Goal: Task Accomplishment & Management: Manage account settings

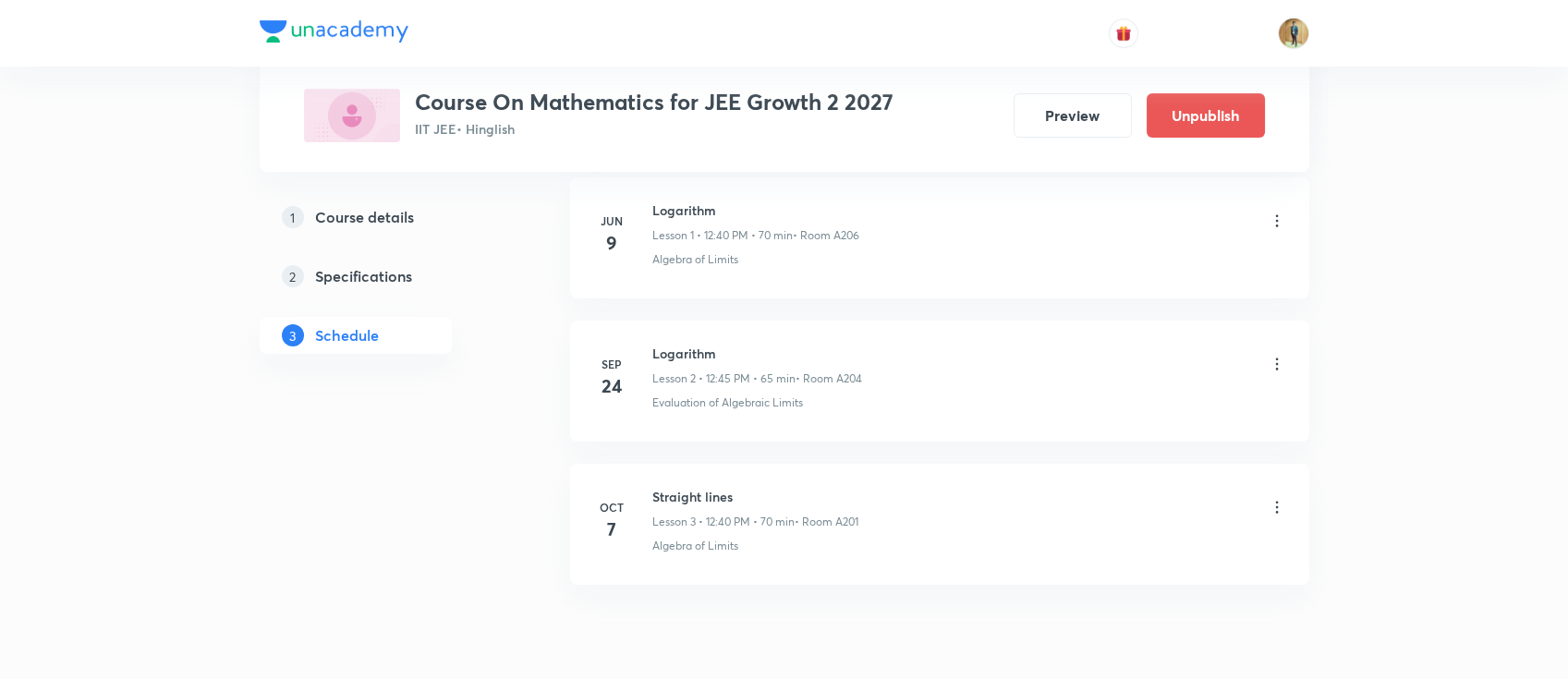
scroll to position [1229, 0]
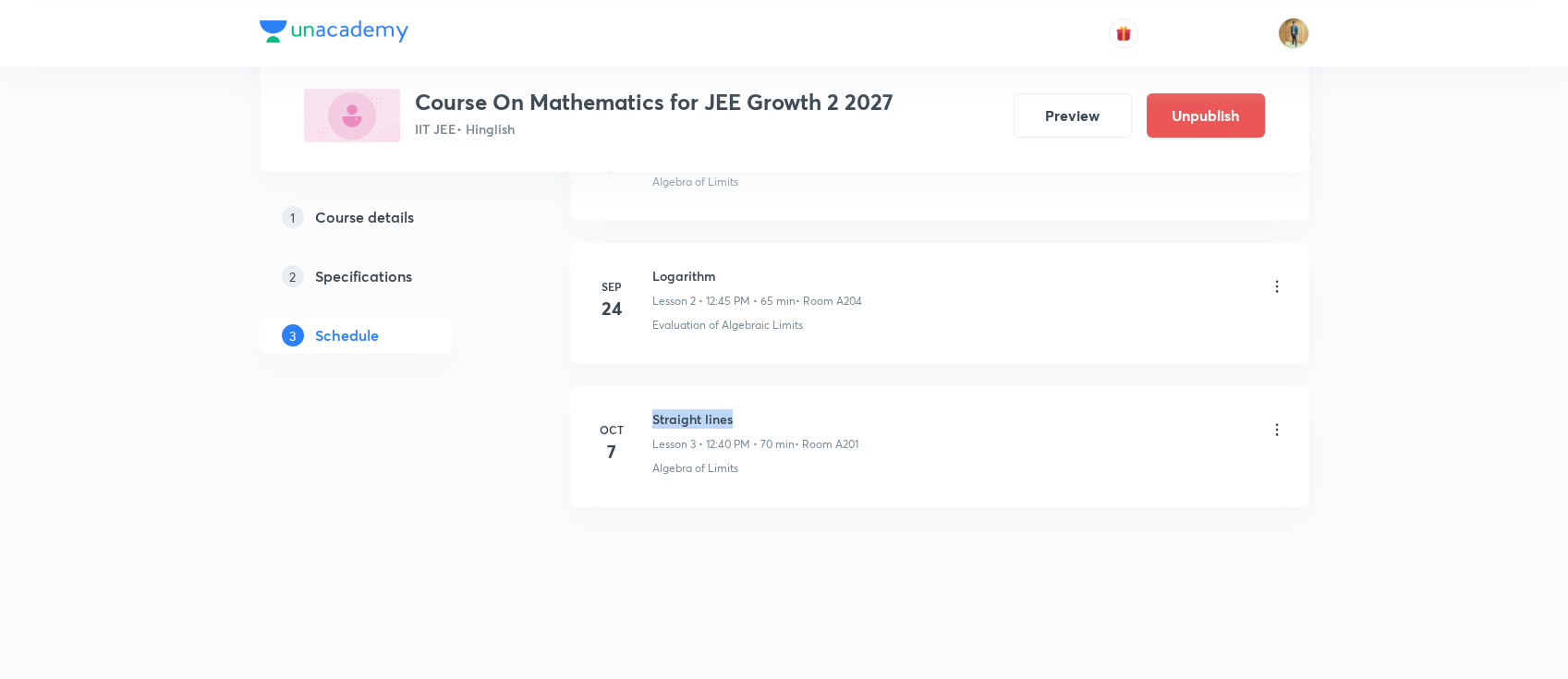
drag, startPoint x: 651, startPoint y: 416, endPoint x: 796, endPoint y: 416, distance: 145.0
click at [796, 416] on h6 "Straight lines" at bounding box center [755, 419] width 206 height 20
copy h6 "Straight lines"
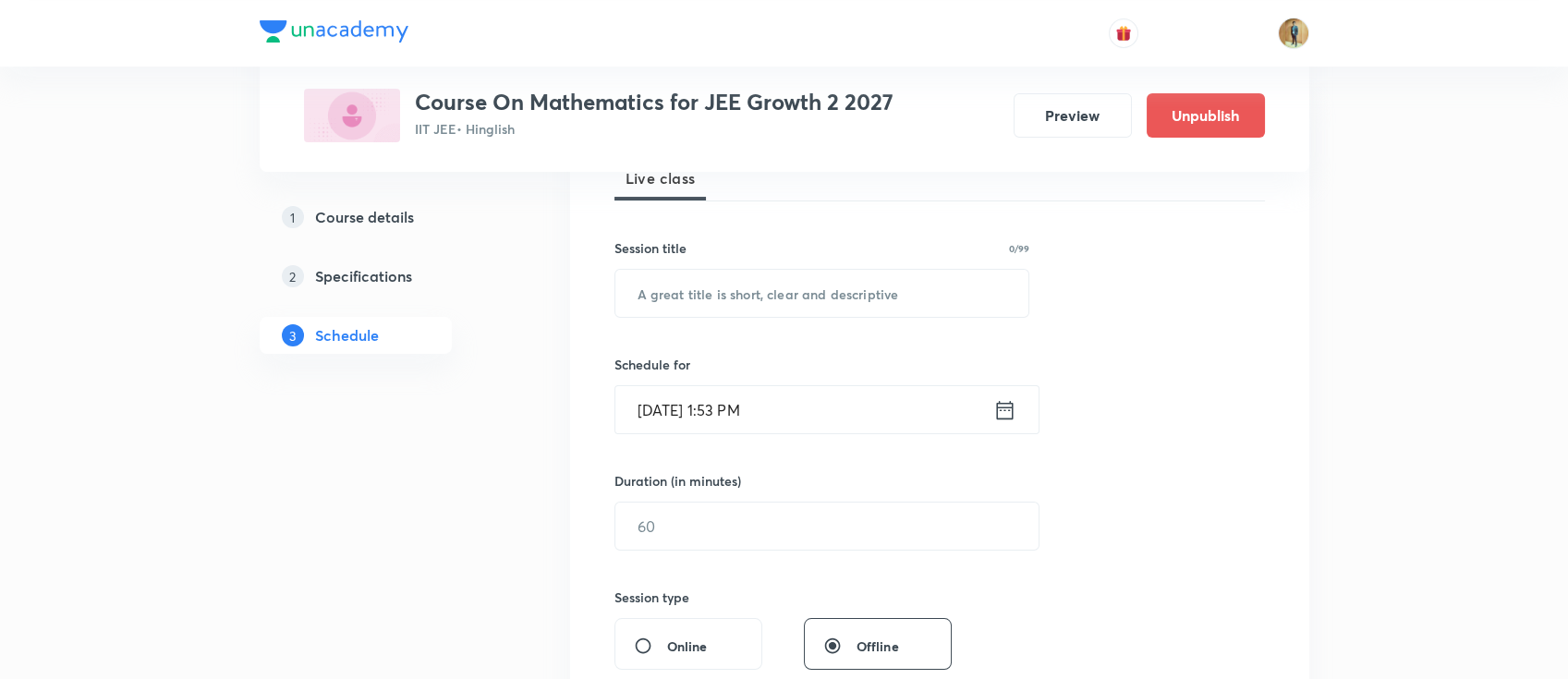
scroll to position [328, 0]
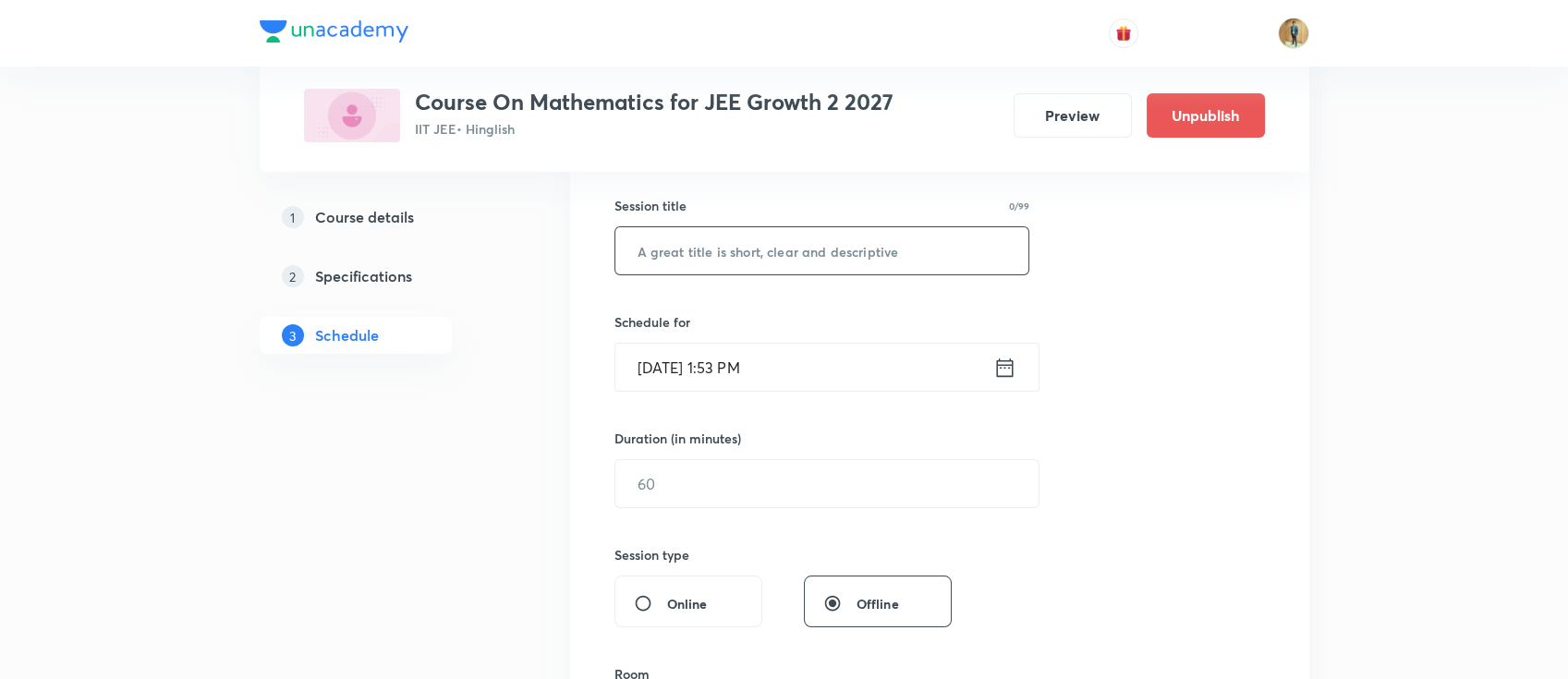
click at [741, 241] on input "text" at bounding box center [822, 251] width 414 height 47
paste input "Straight lines"
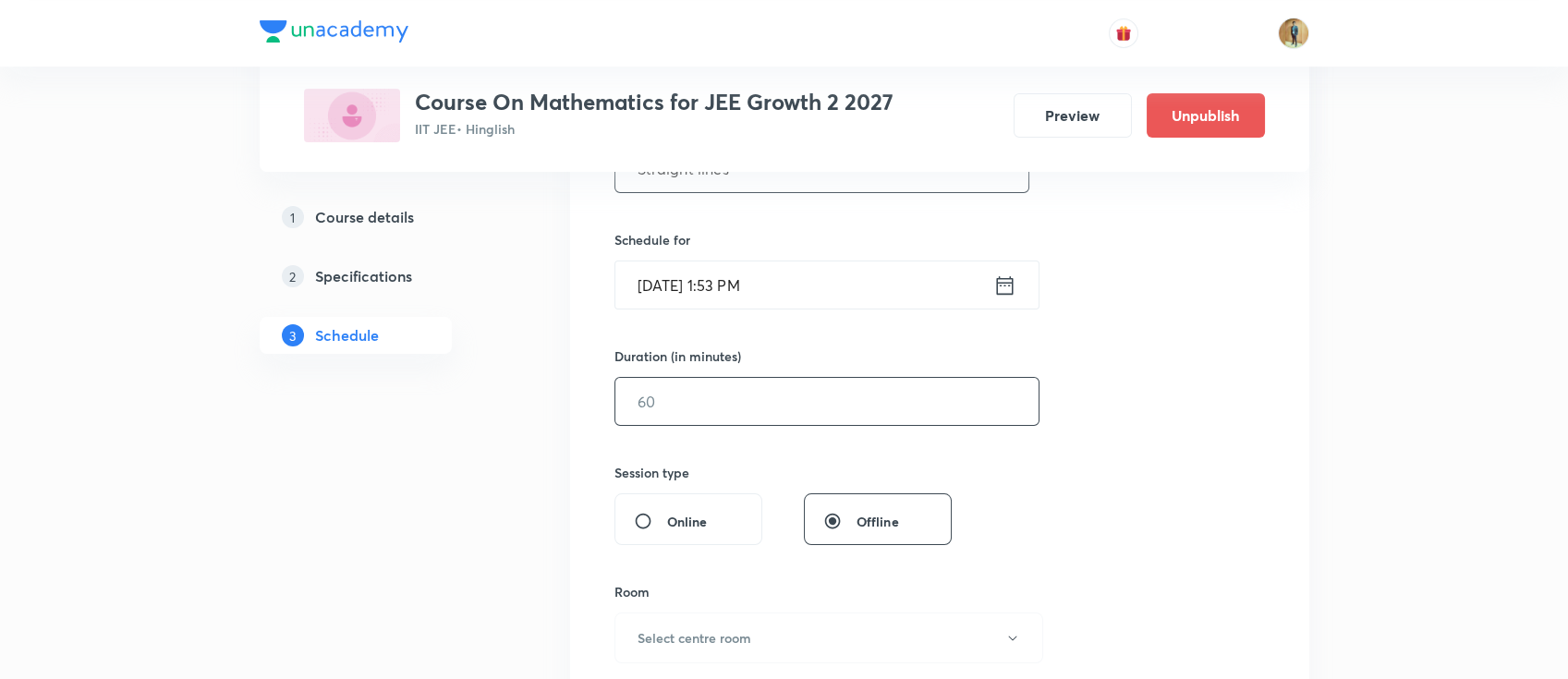
type input "Straight lines"
click at [809, 418] on input "text" at bounding box center [826, 401] width 423 height 47
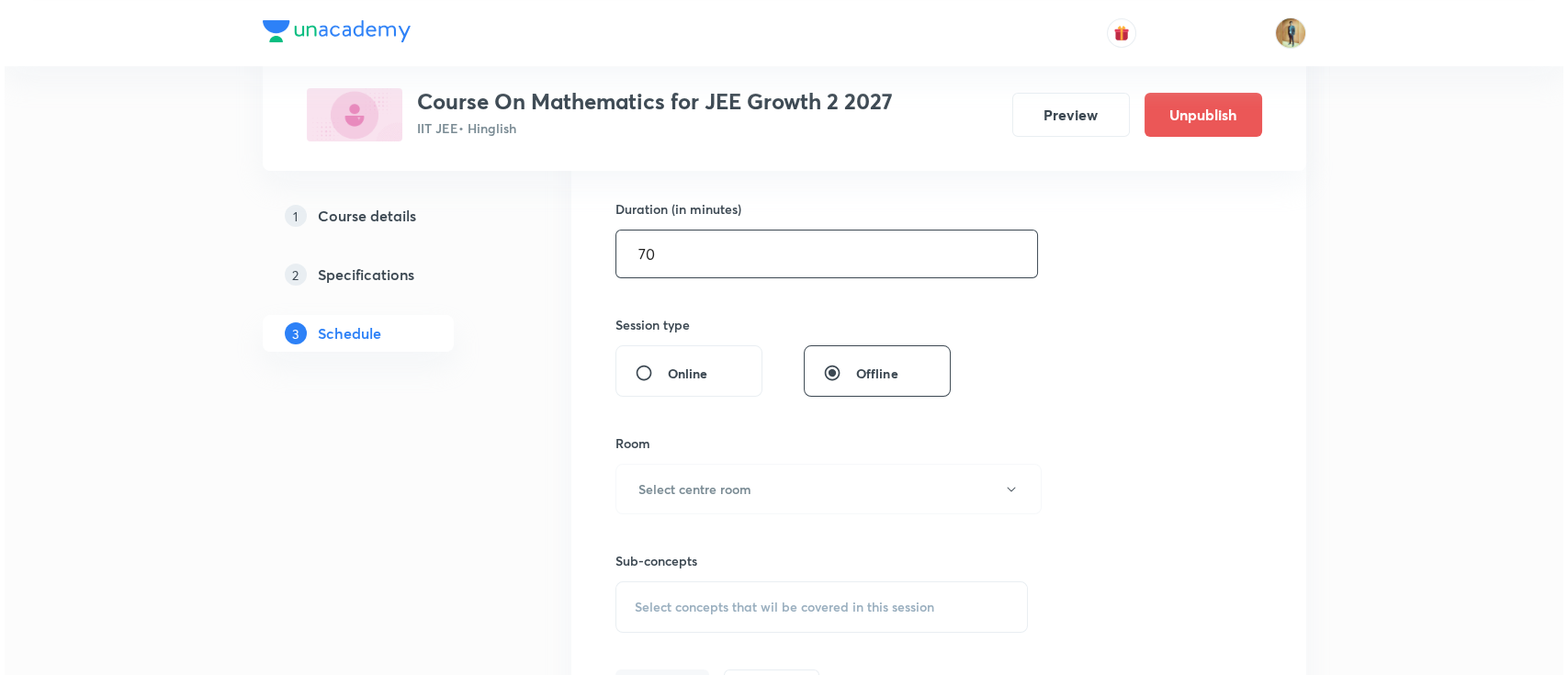
scroll to position [652, 0]
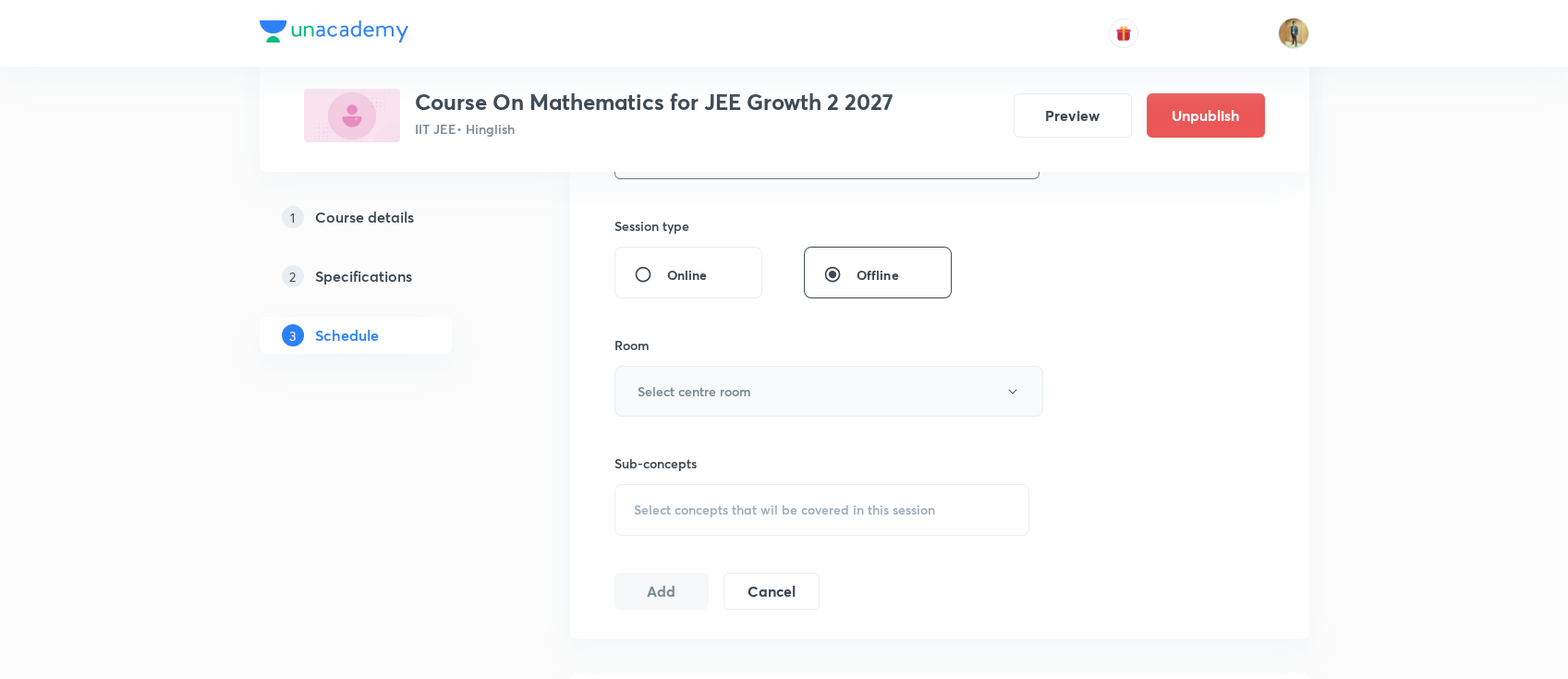
type input "70"
click at [754, 388] on button "Select centre room" at bounding box center [828, 391] width 429 height 51
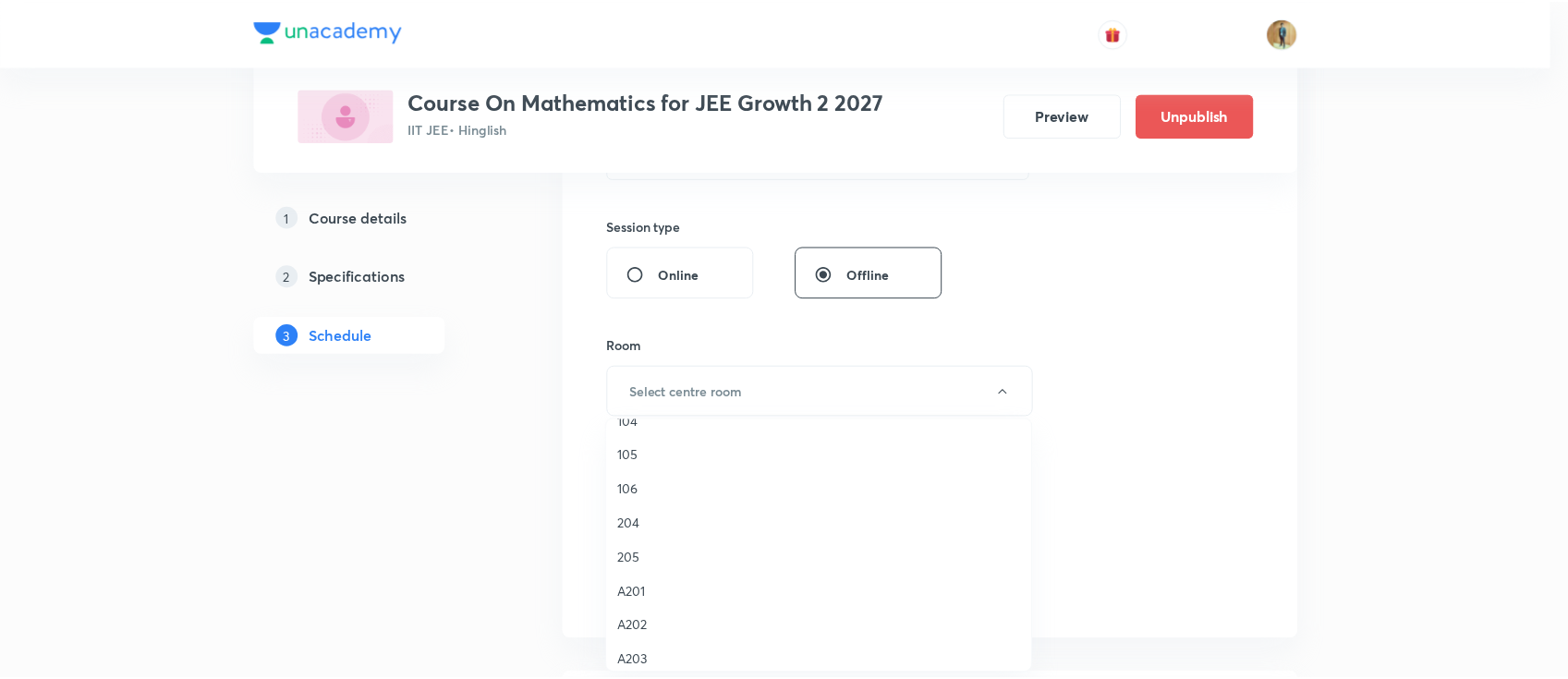
scroll to position [342, 0]
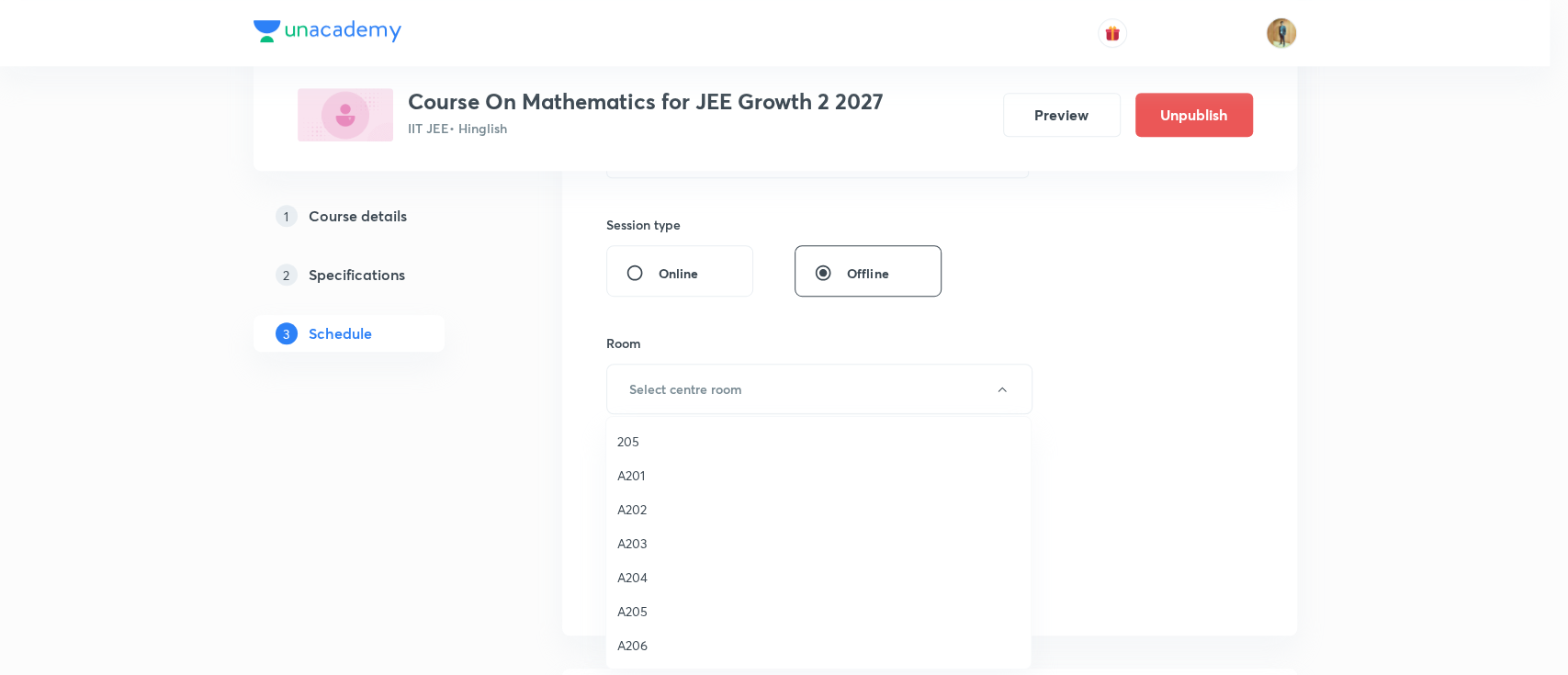
click at [1557, 332] on div at bounding box center [784, 337] width 1568 height 675
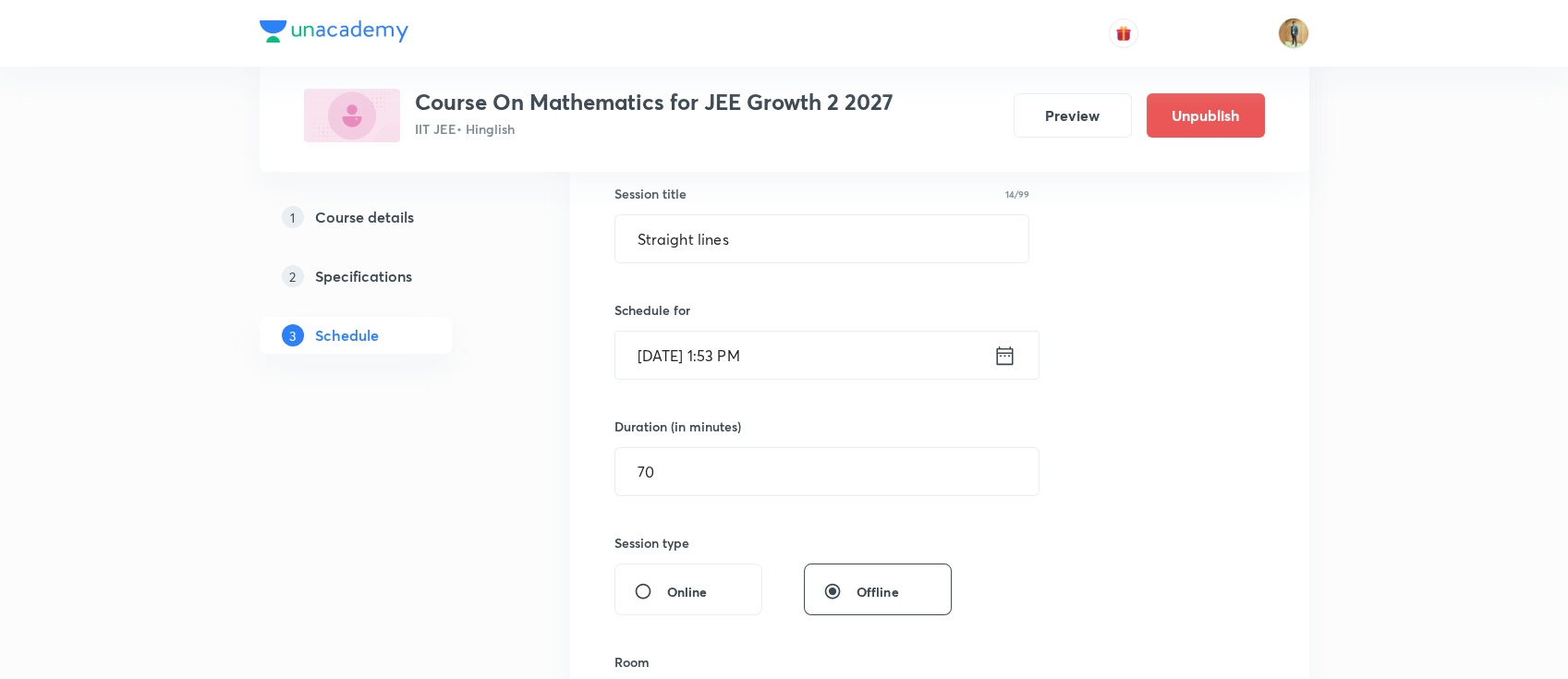
scroll to position [369, 0]
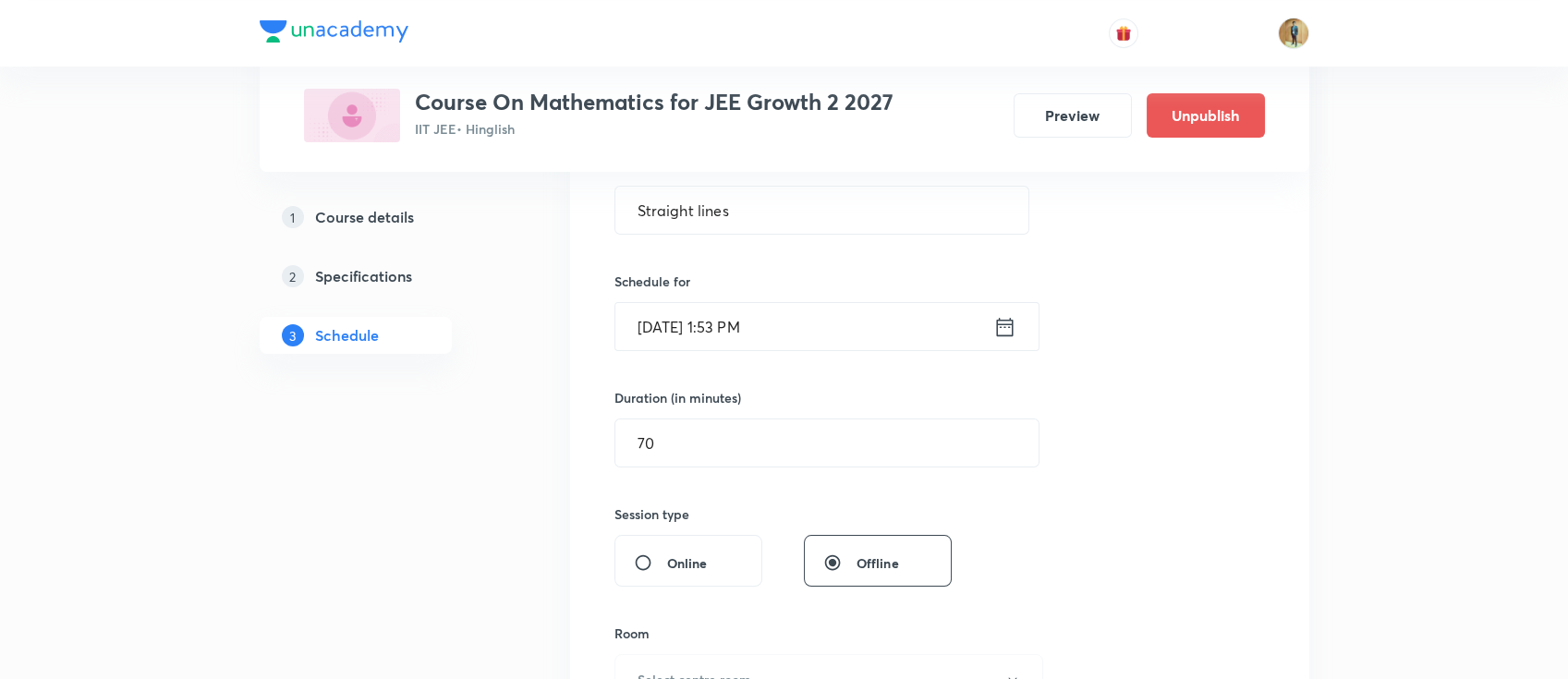
click at [894, 344] on input "Oct 7, 2025, 1:53 PM" at bounding box center [804, 326] width 378 height 47
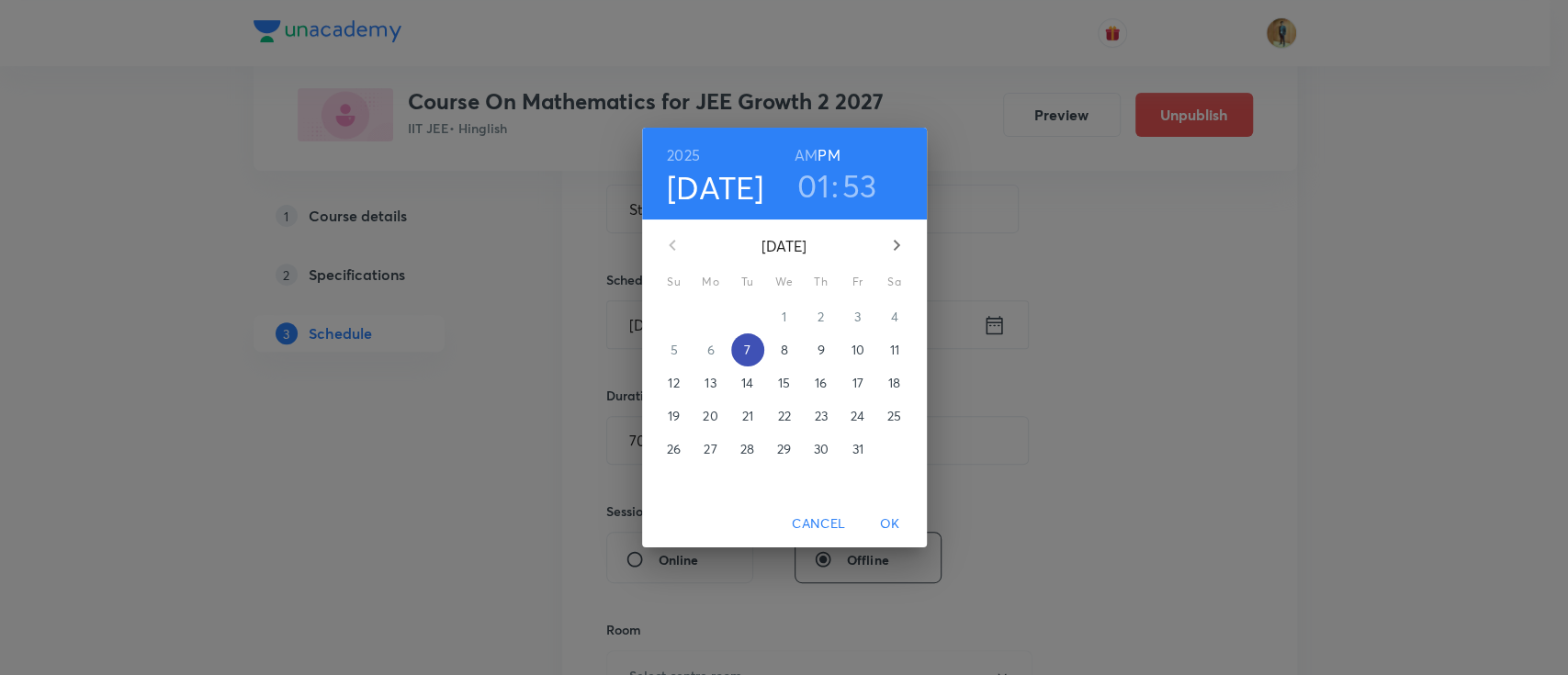
click at [755, 354] on span "7" at bounding box center [748, 350] width 33 height 19
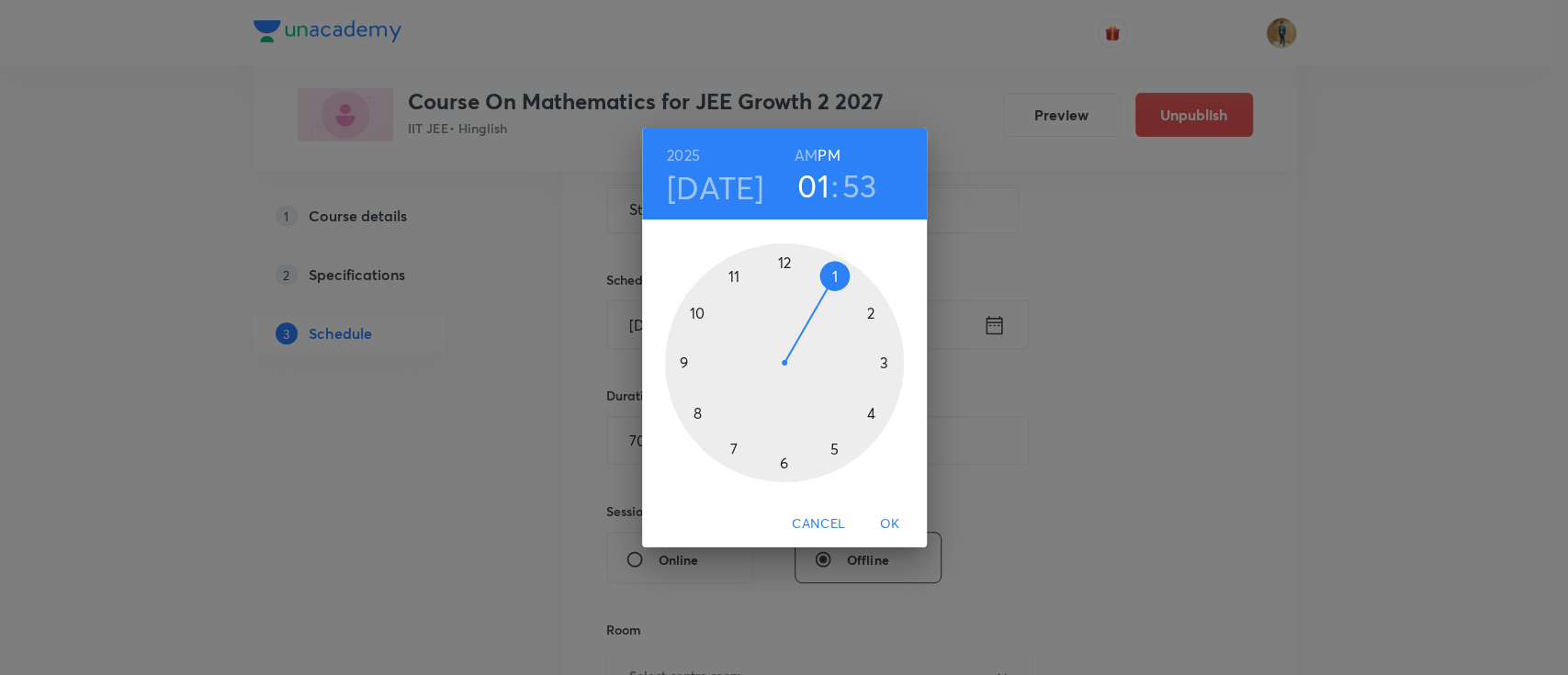
click at [872, 309] on div at bounding box center [785, 362] width 239 height 239
click at [782, 260] on div at bounding box center [785, 362] width 239 height 239
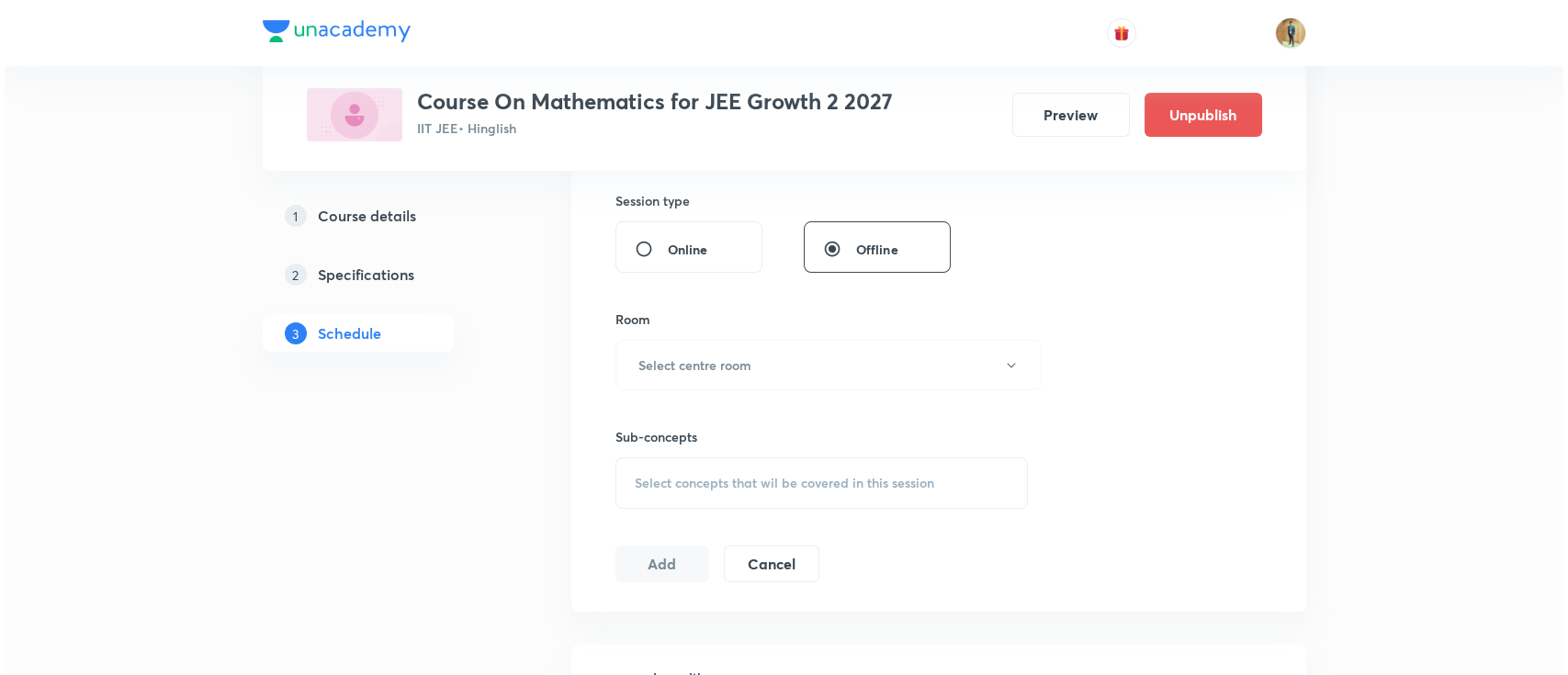
scroll to position [774, 0]
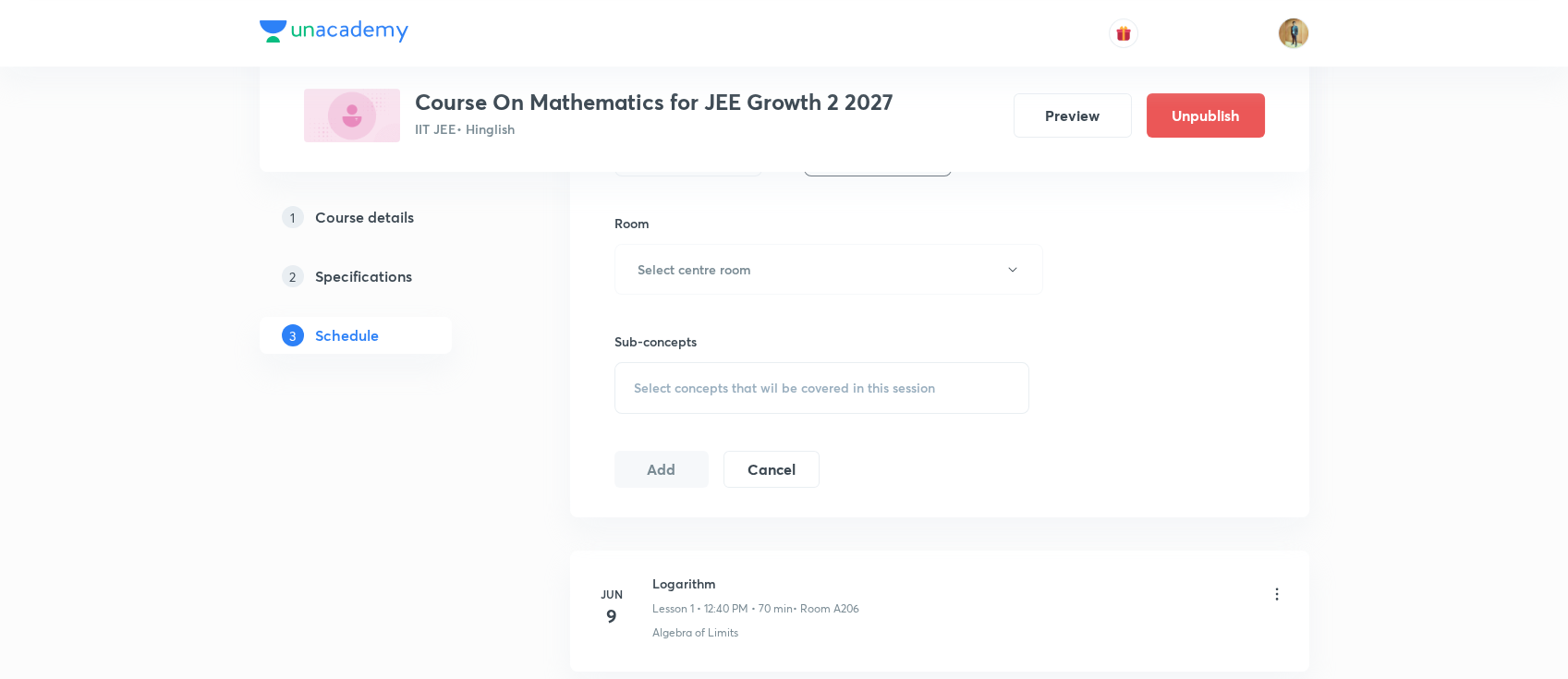
click at [753, 240] on div "Room Select centre room" at bounding box center [822, 253] width 416 height 81
click at [749, 255] on button "Select centre room" at bounding box center [828, 269] width 429 height 51
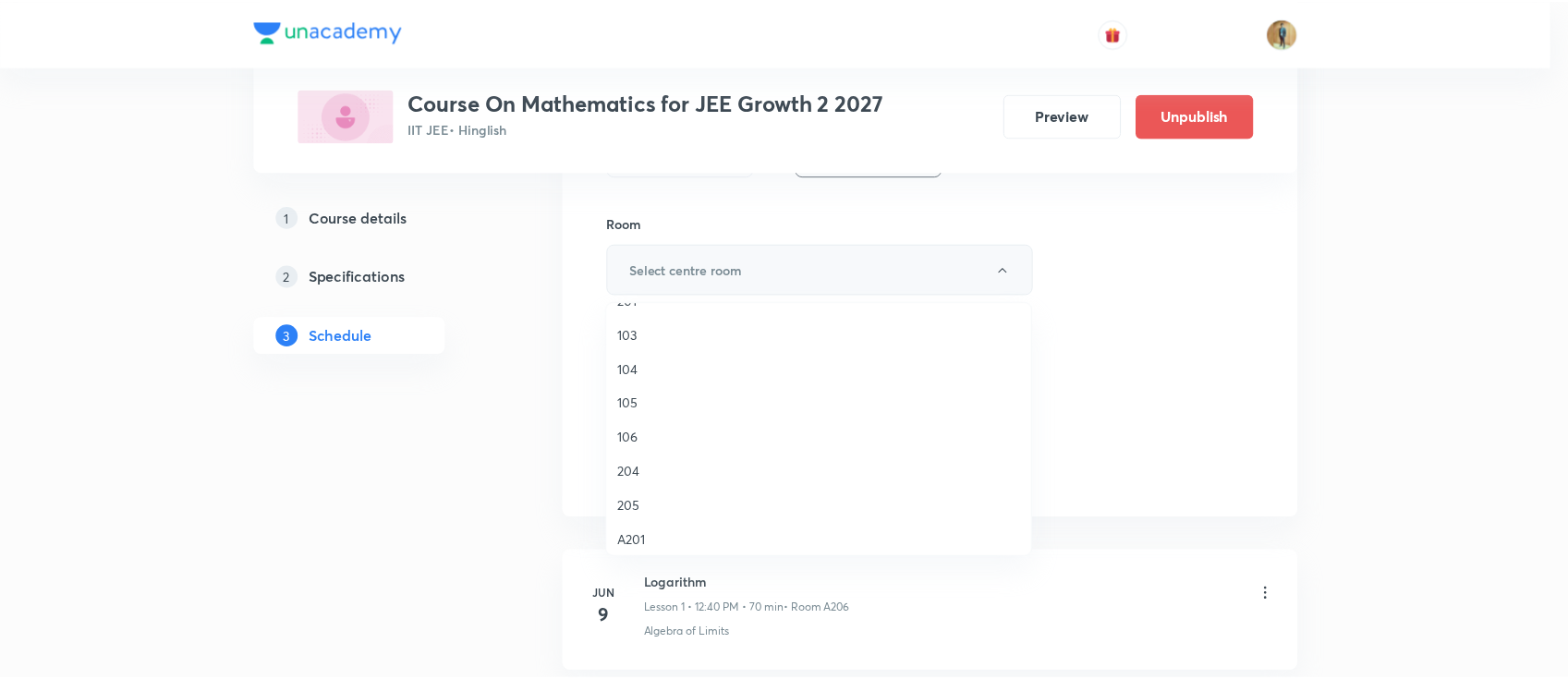
scroll to position [245, 0]
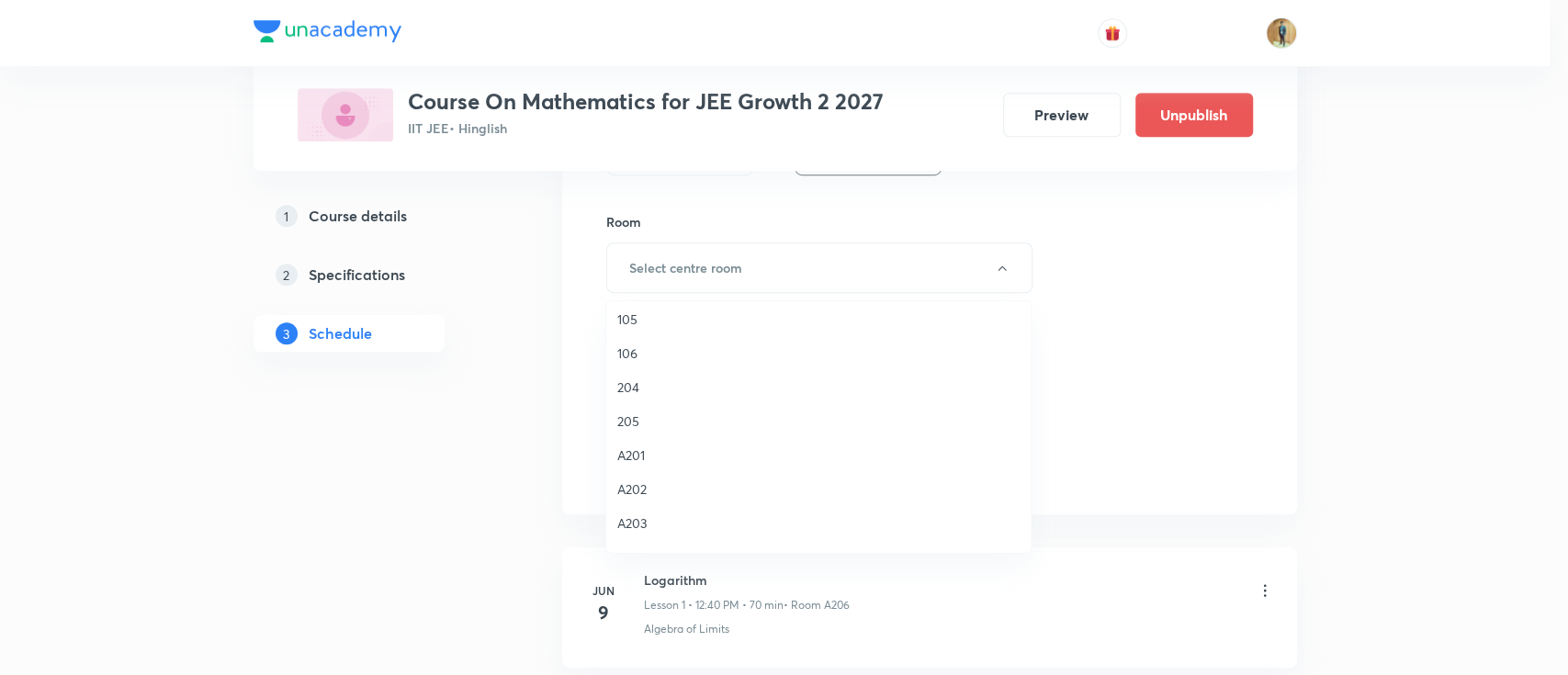
click at [703, 450] on span "A201" at bounding box center [818, 456] width 402 height 20
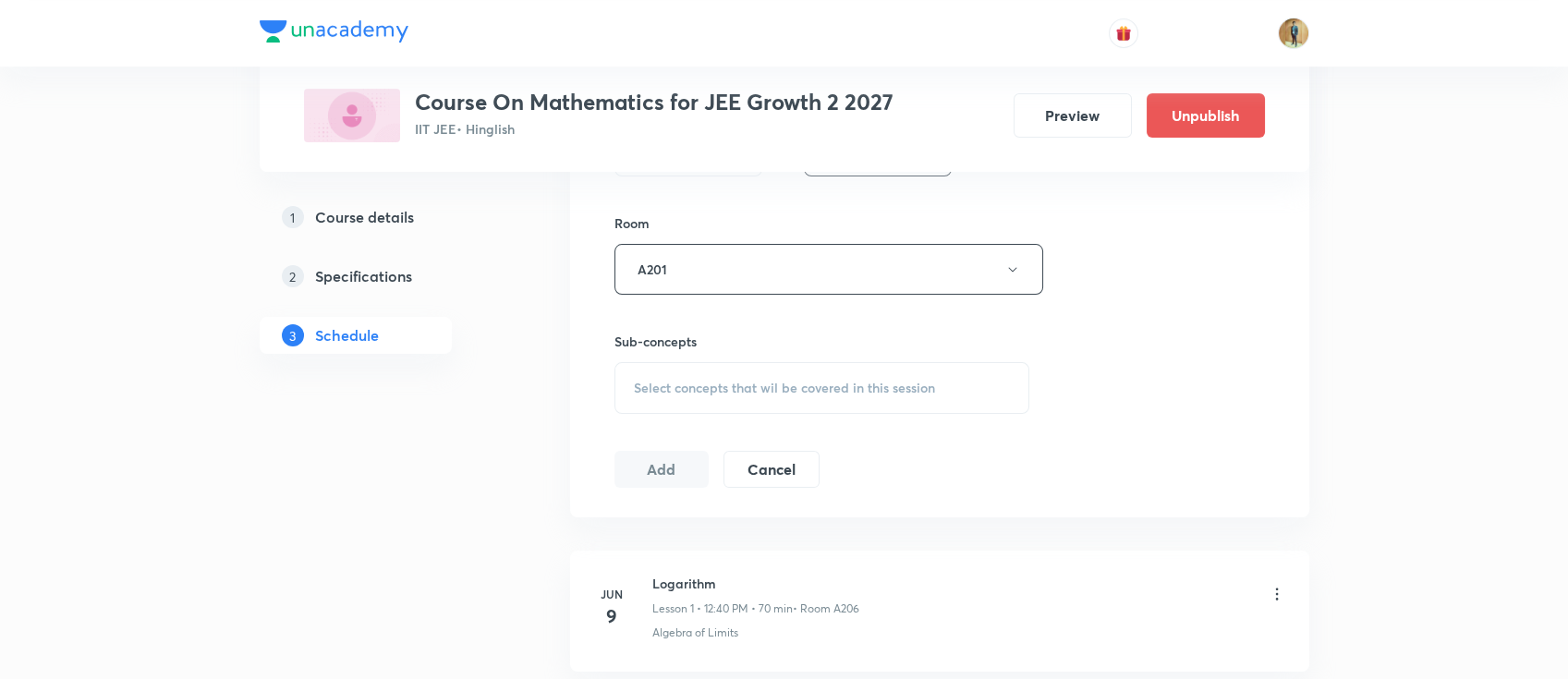
click at [776, 371] on div "Select concepts that wil be covered in this session" at bounding box center [822, 387] width 416 height 51
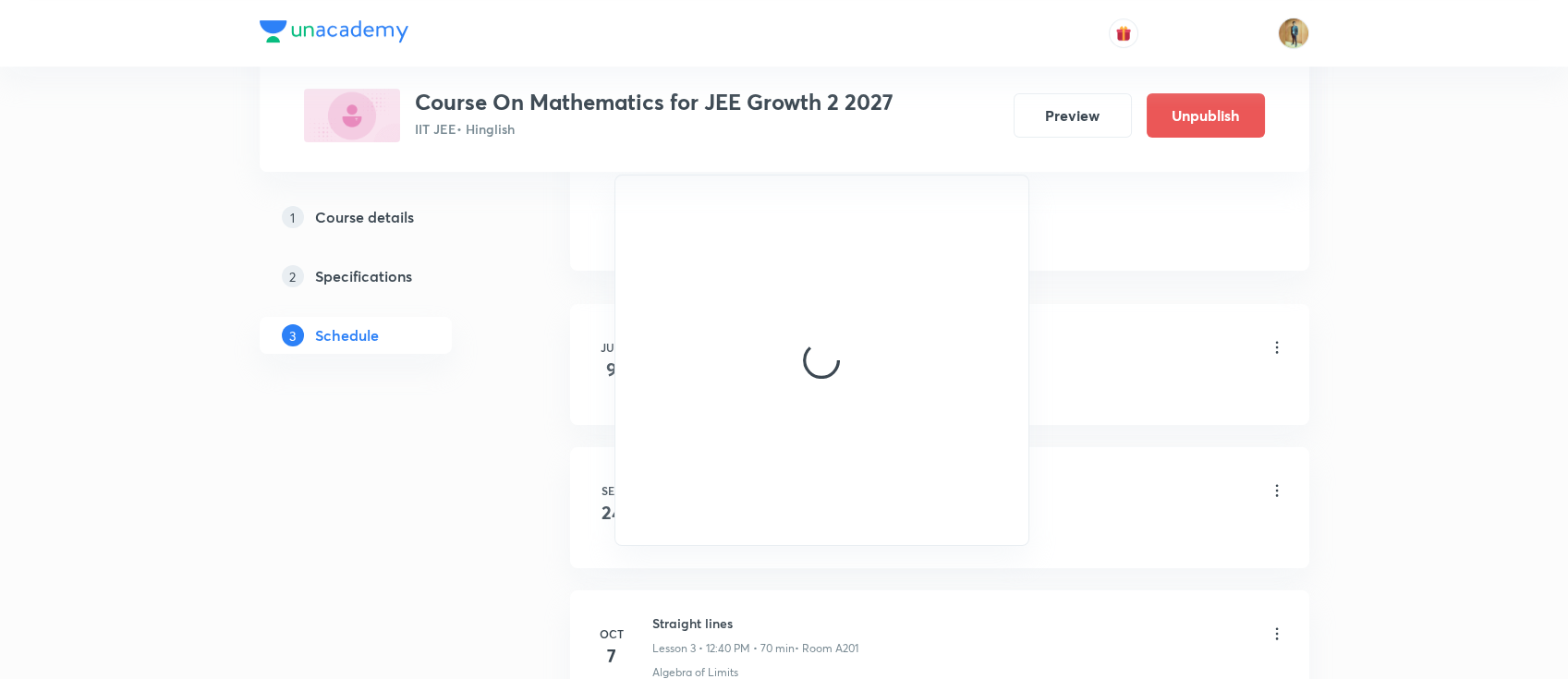
click at [743, 469] on div at bounding box center [822, 360] width 414 height 370
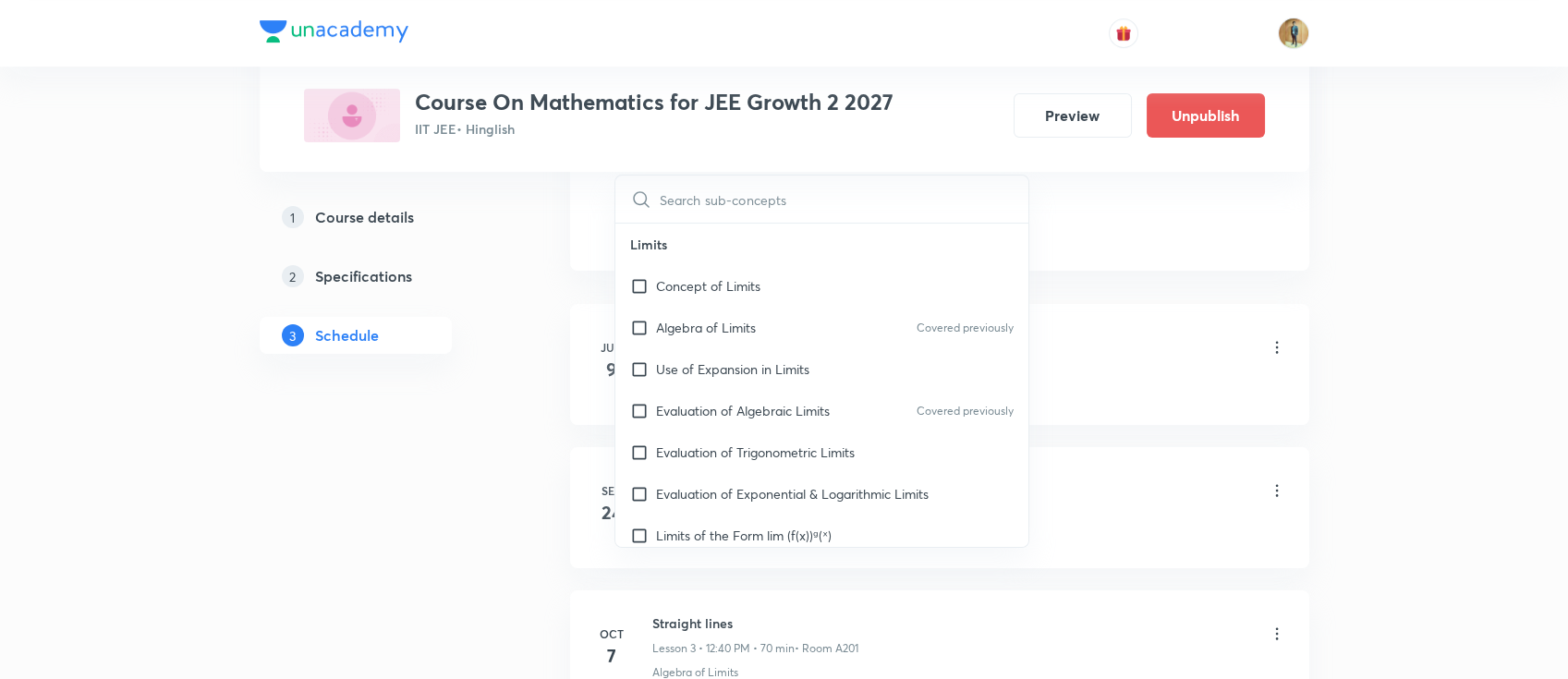
click at [742, 456] on p "Evaluation of Trigonometric Limits" at bounding box center [754, 452] width 198 height 20
checkbox input "true"
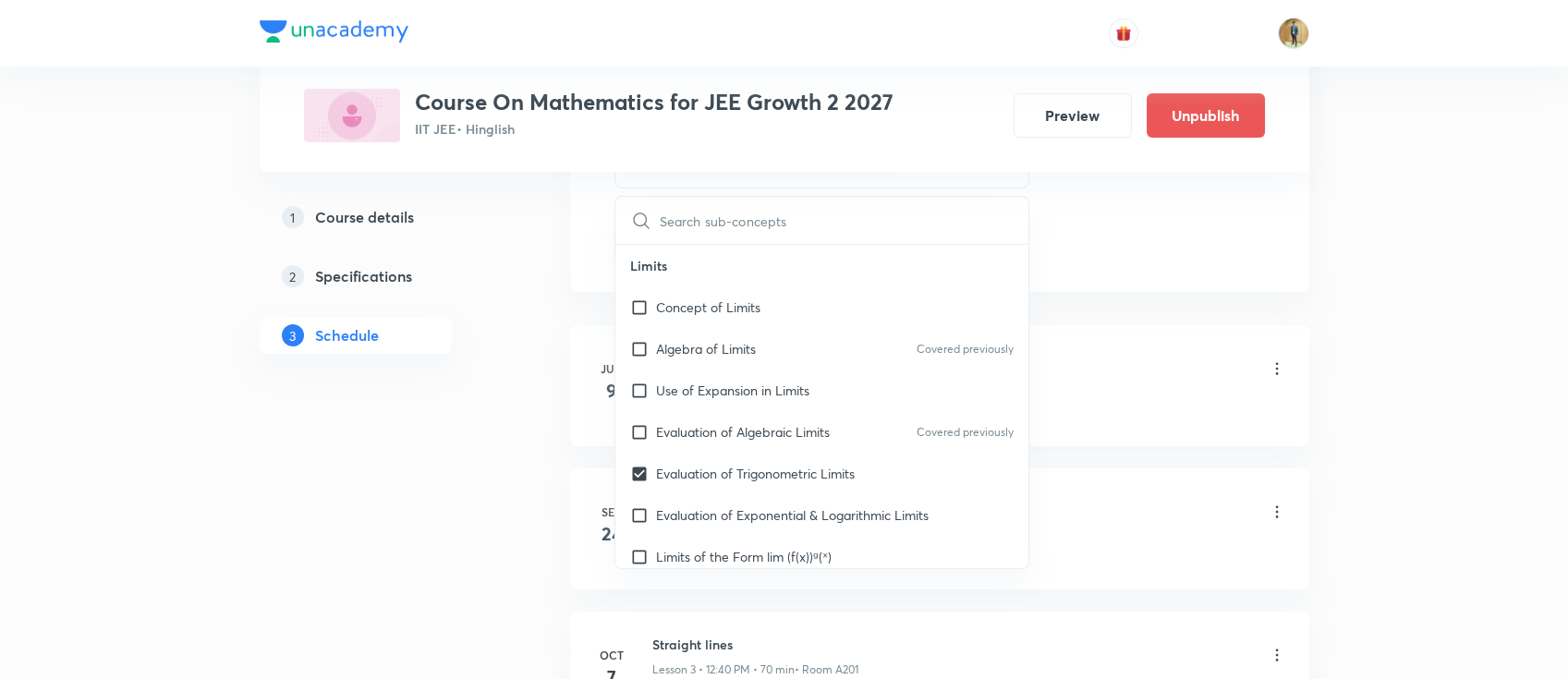
click at [1154, 403] on div "Algebra of Limits" at bounding box center [969, 407] width 634 height 17
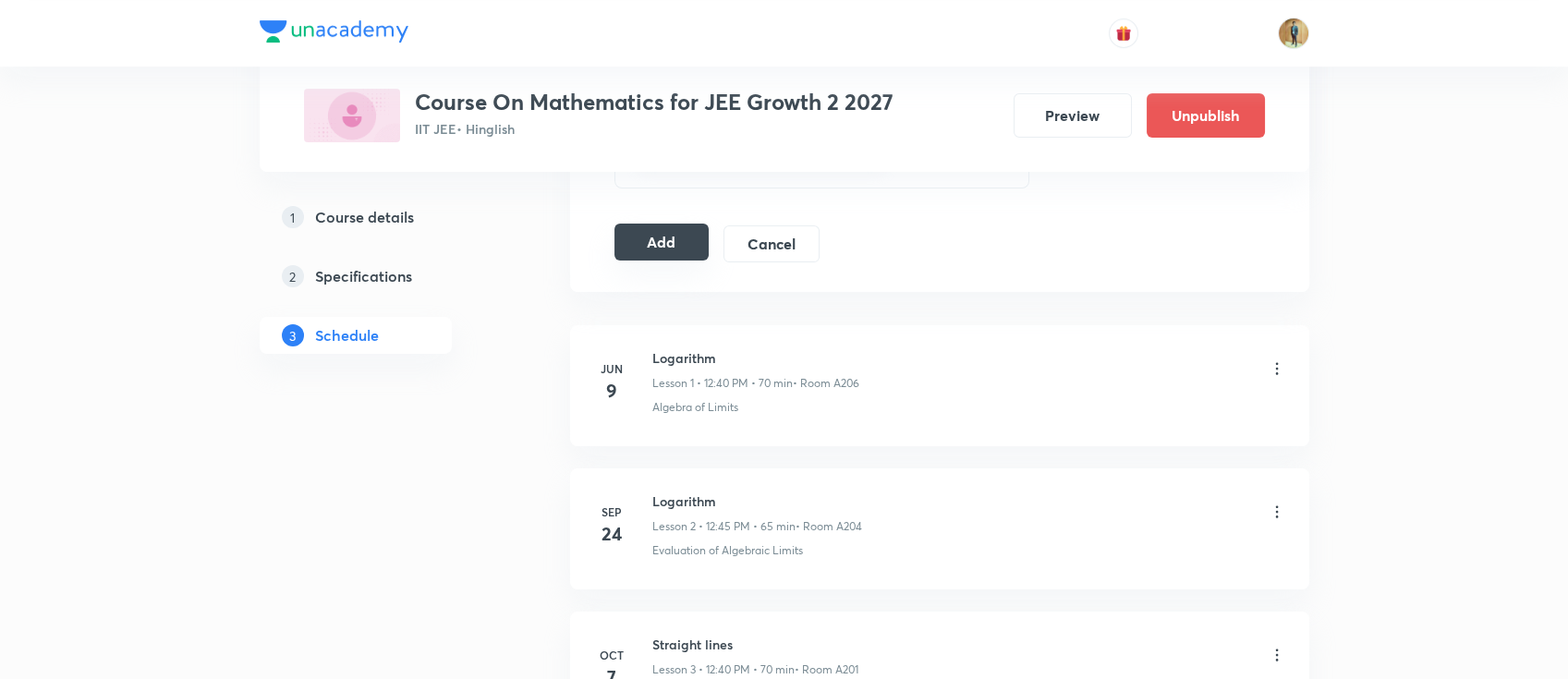
click at [681, 255] on button "Add" at bounding box center [662, 241] width 96 height 36
click at [666, 253] on button "Add" at bounding box center [662, 241] width 96 height 36
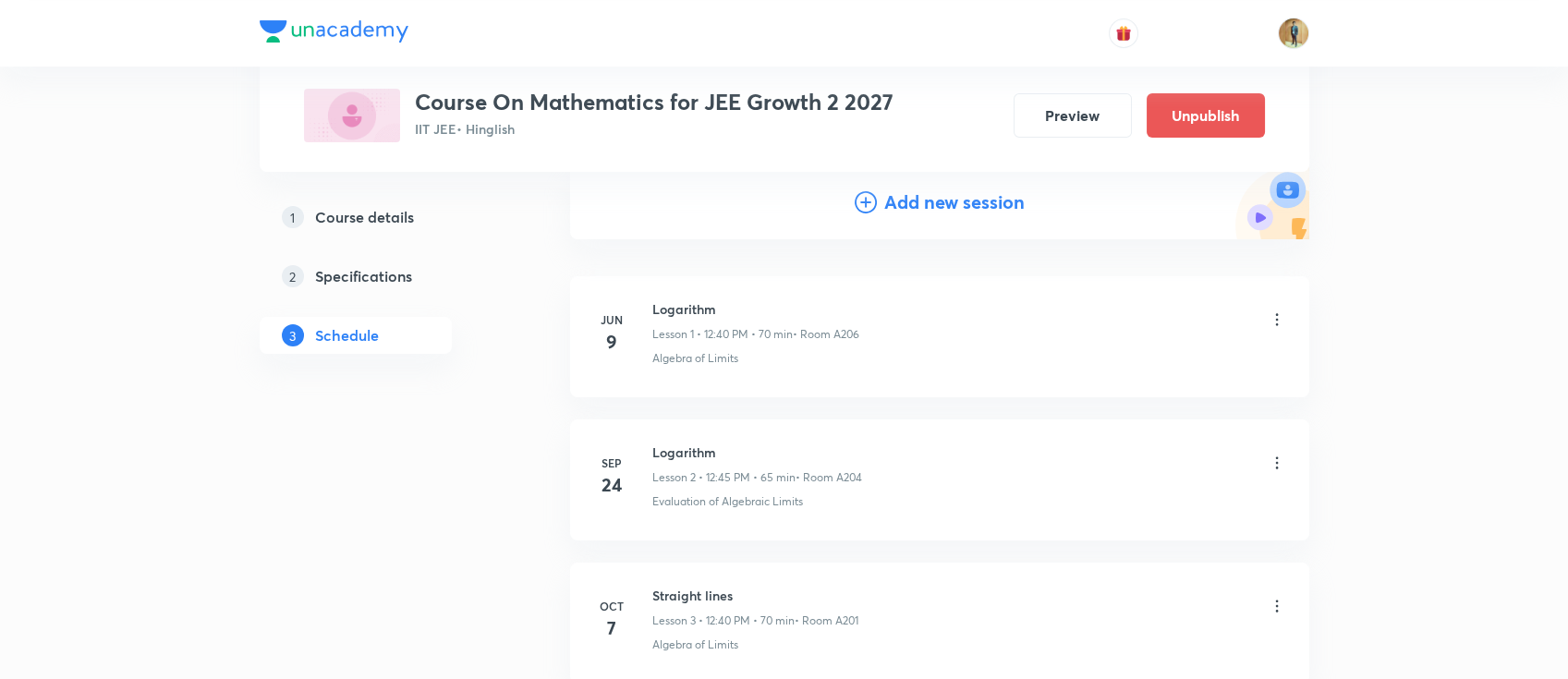
scroll to position [524, 0]
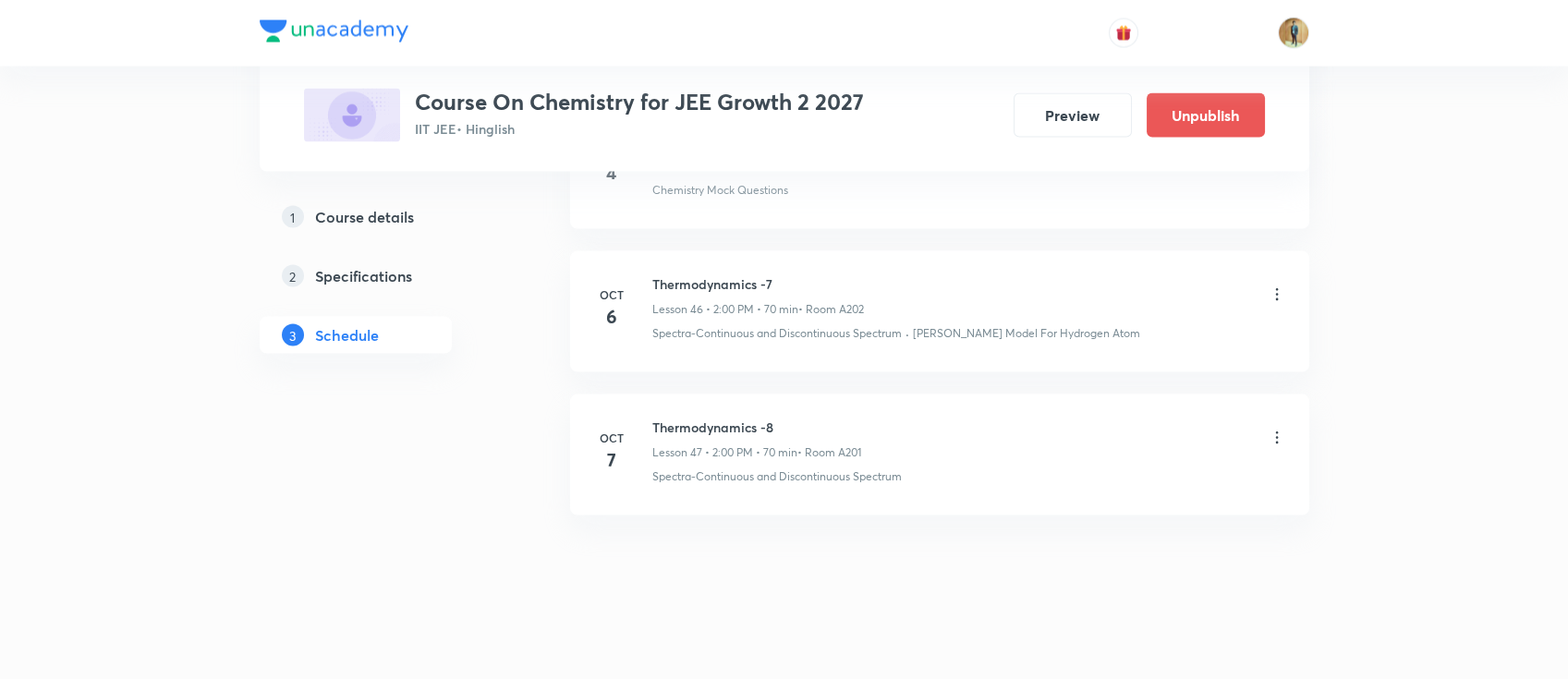
click at [1278, 429] on icon at bounding box center [1277, 438] width 19 height 19
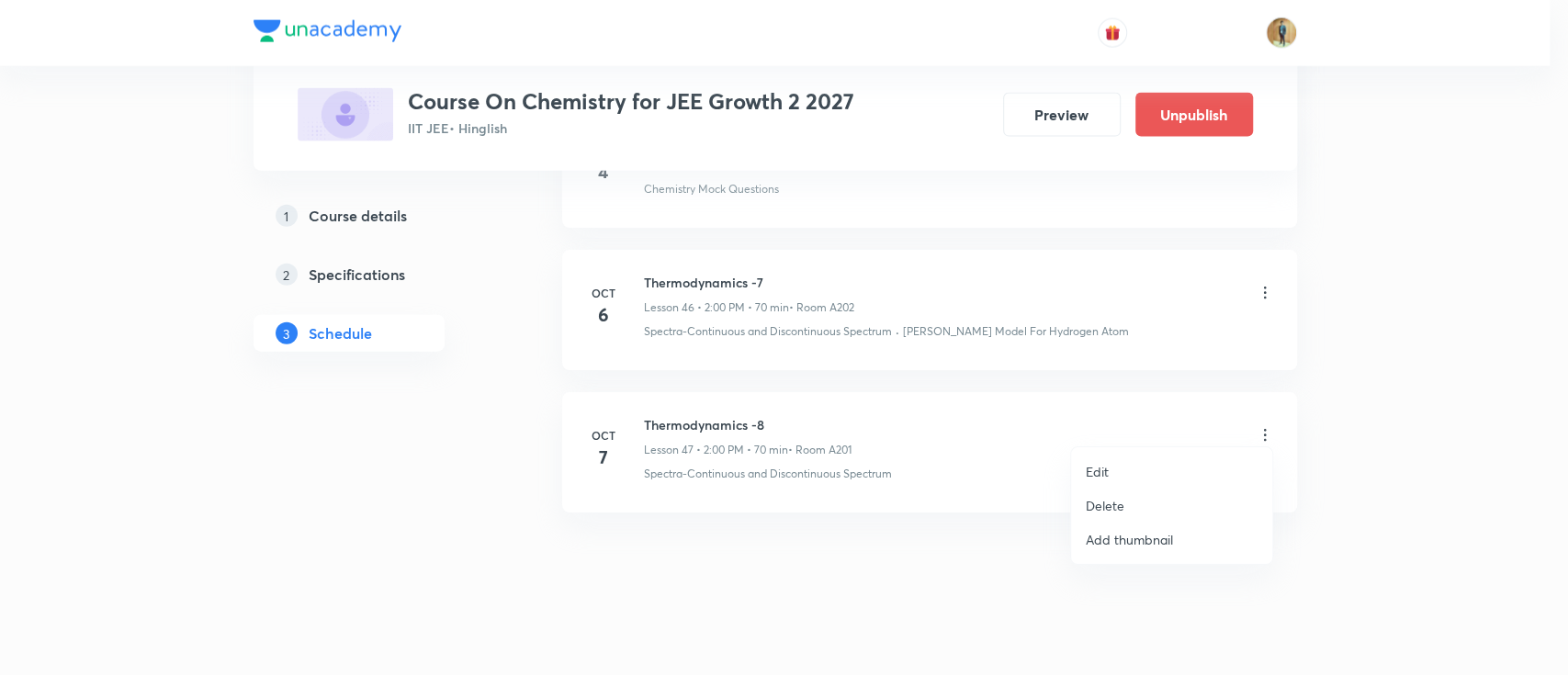
click at [1161, 536] on p "Add thumbnail" at bounding box center [1129, 540] width 87 height 20
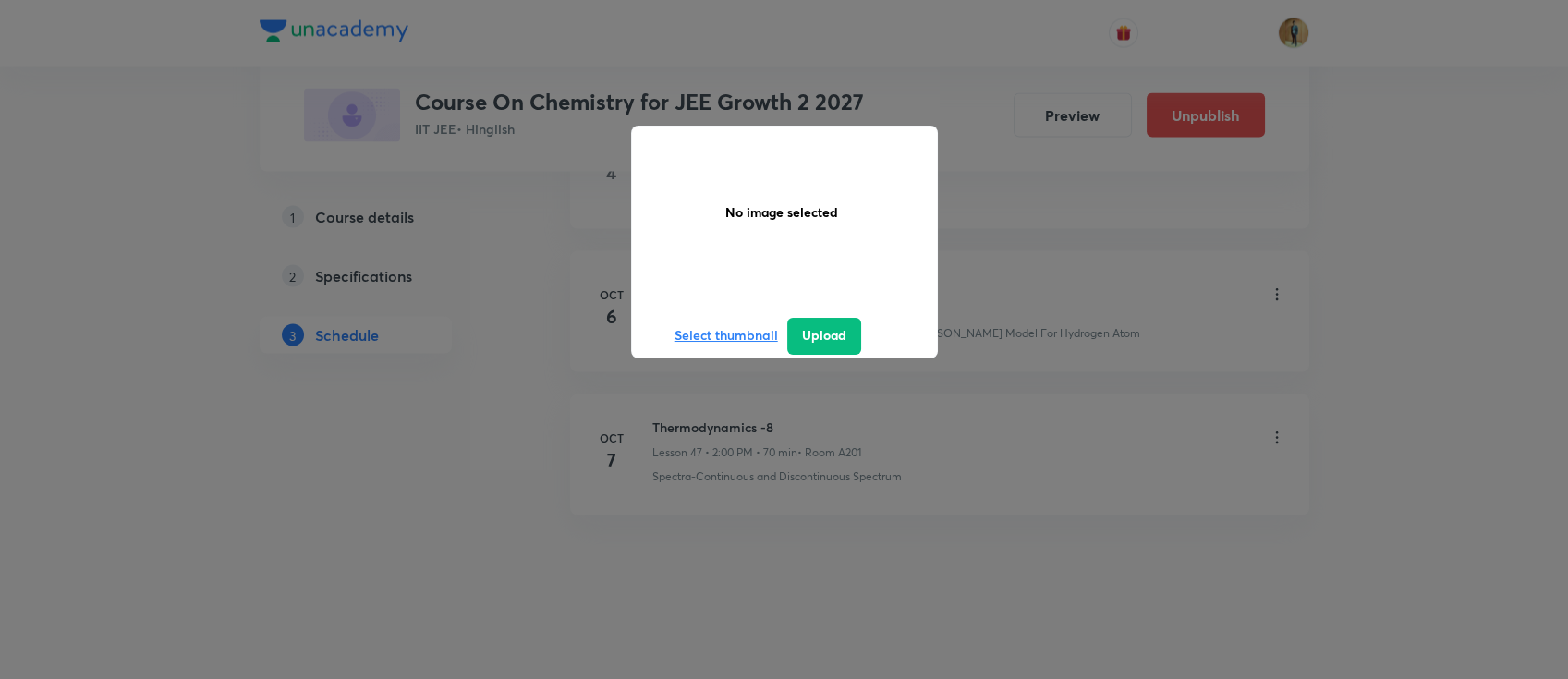
click at [998, 163] on div "No image selected Select thumbnail Upload" at bounding box center [784, 241] width 1050 height 233
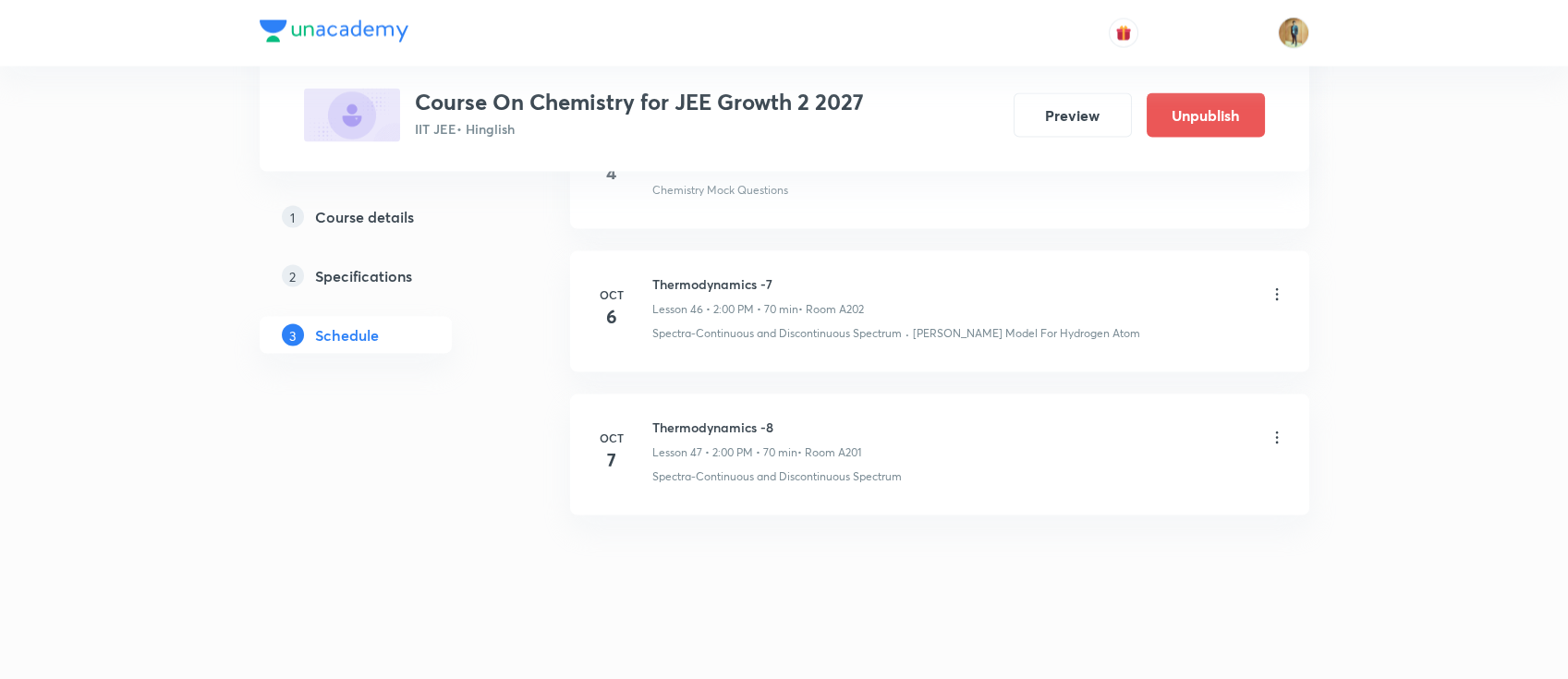
click at [1287, 426] on li "Oct 7 Thermodynamics -8 Lesson 47 • 2:00 PM • 70 min • Room A201 Spectra-Contin…" at bounding box center [940, 454] width 740 height 121
click at [1276, 433] on icon at bounding box center [1276, 439] width 3 height 12
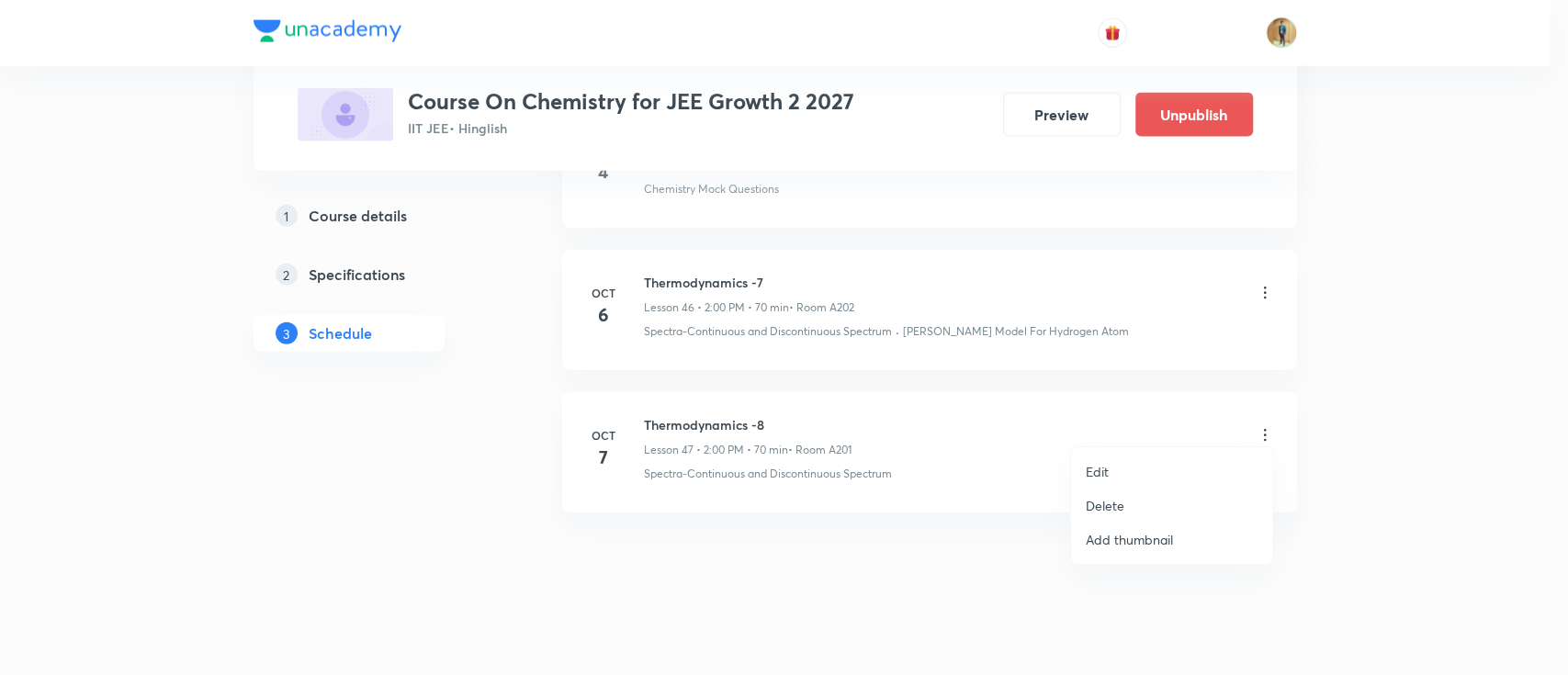
click at [1103, 505] on p "Delete" at bounding box center [1104, 506] width 38 height 20
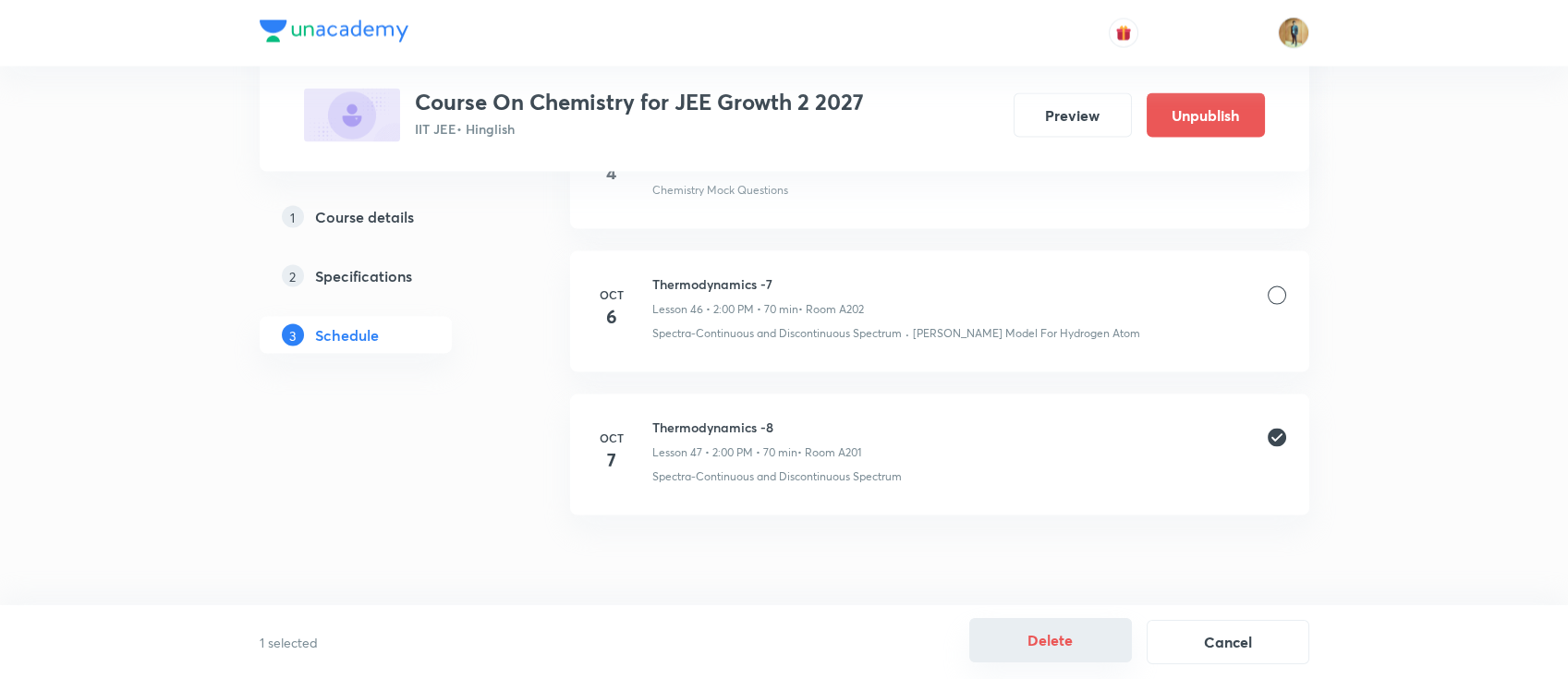
click at [1031, 635] on button "Delete" at bounding box center [1050, 640] width 163 height 44
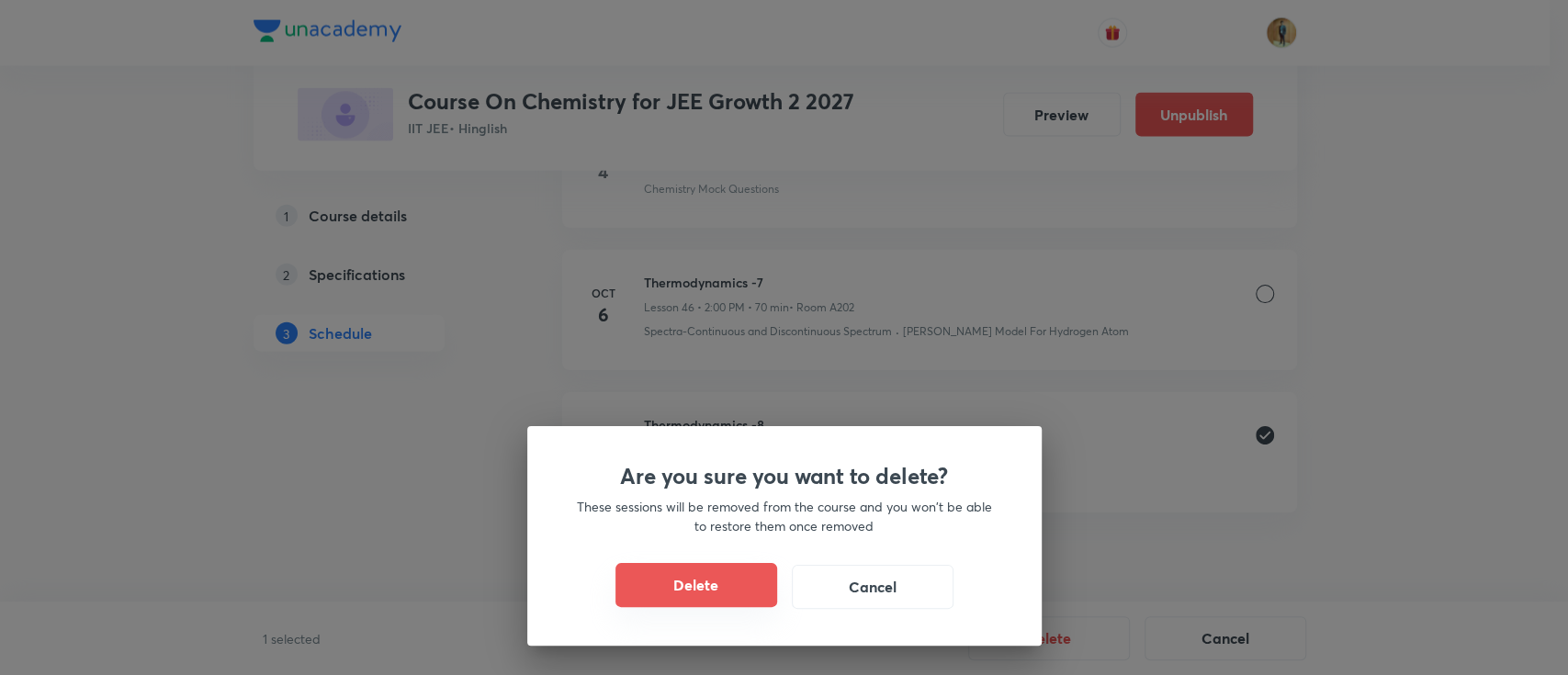
click at [717, 593] on button "Delete" at bounding box center [696, 584] width 162 height 44
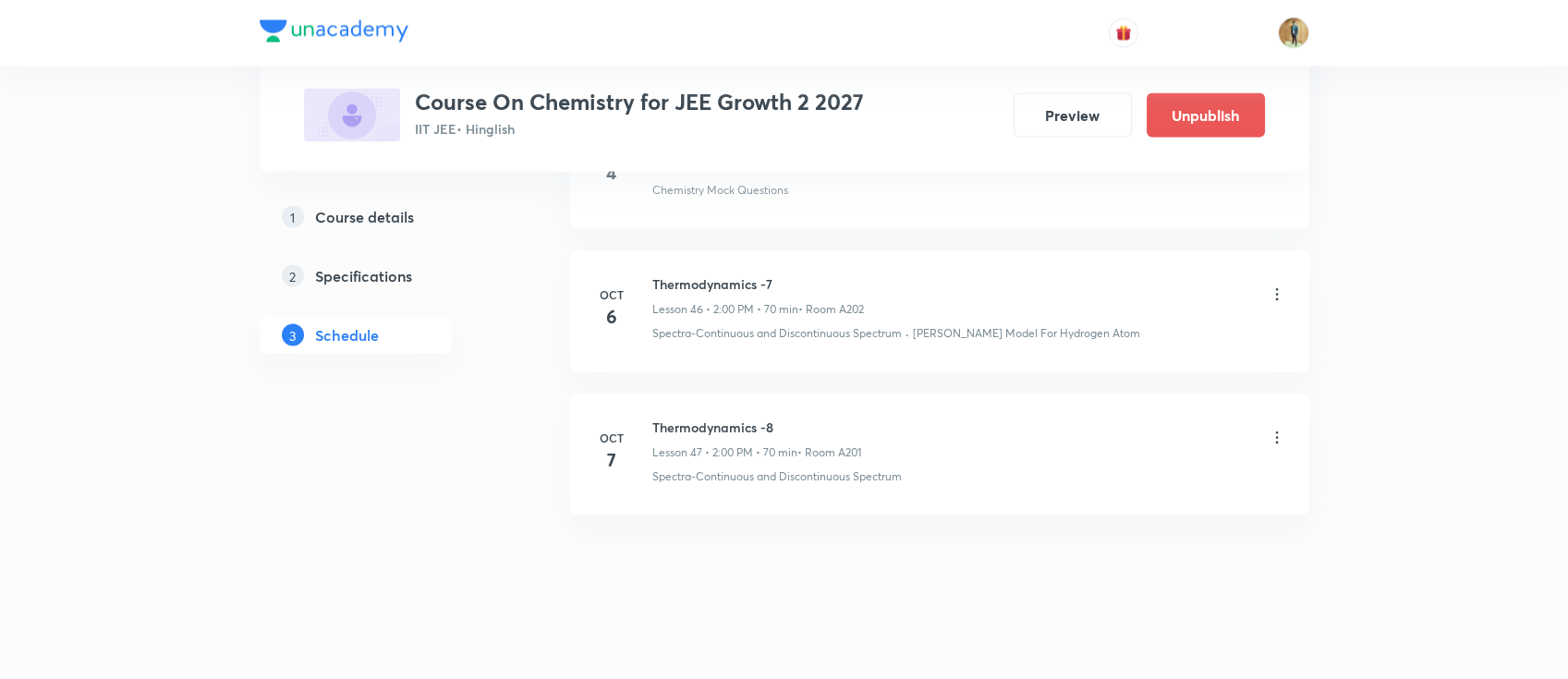
scroll to position [7385, 0]
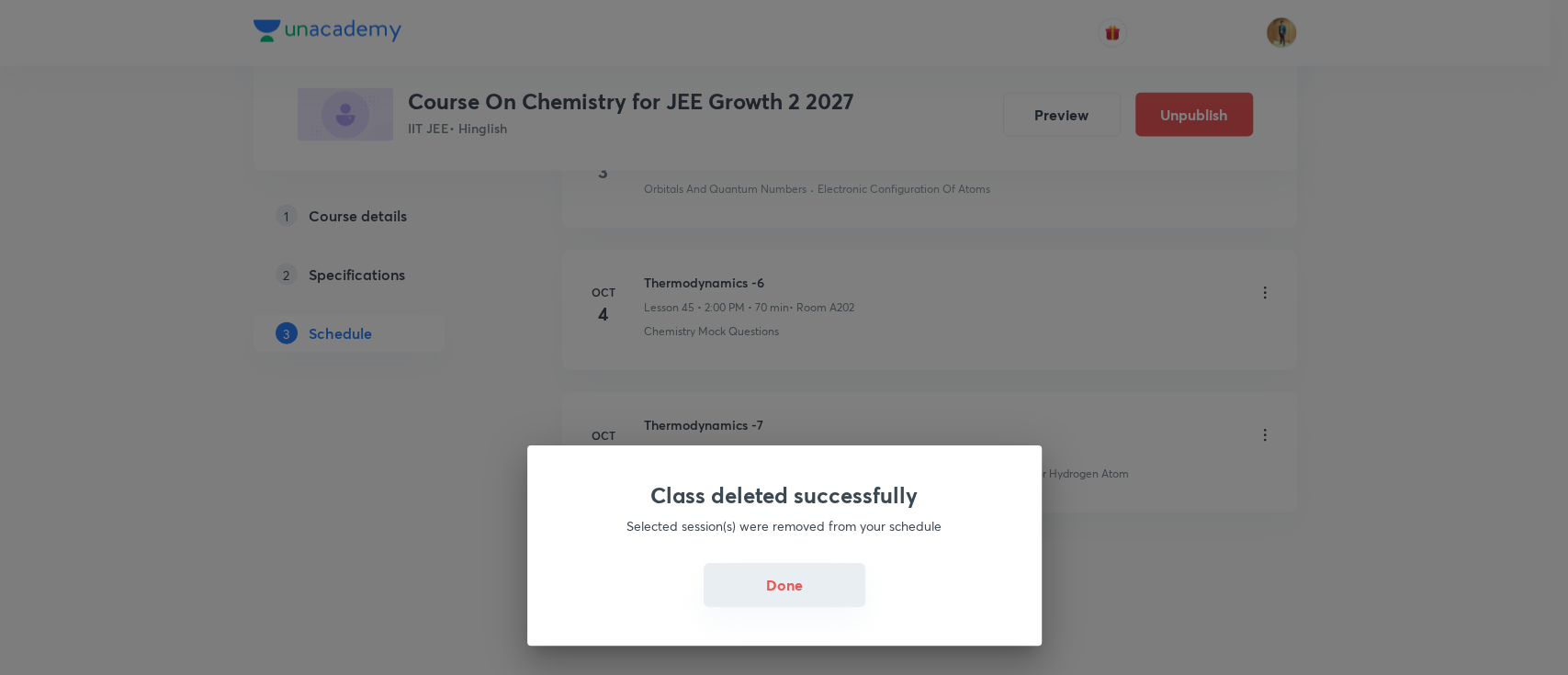
click at [786, 596] on button "Done" at bounding box center [784, 584] width 162 height 44
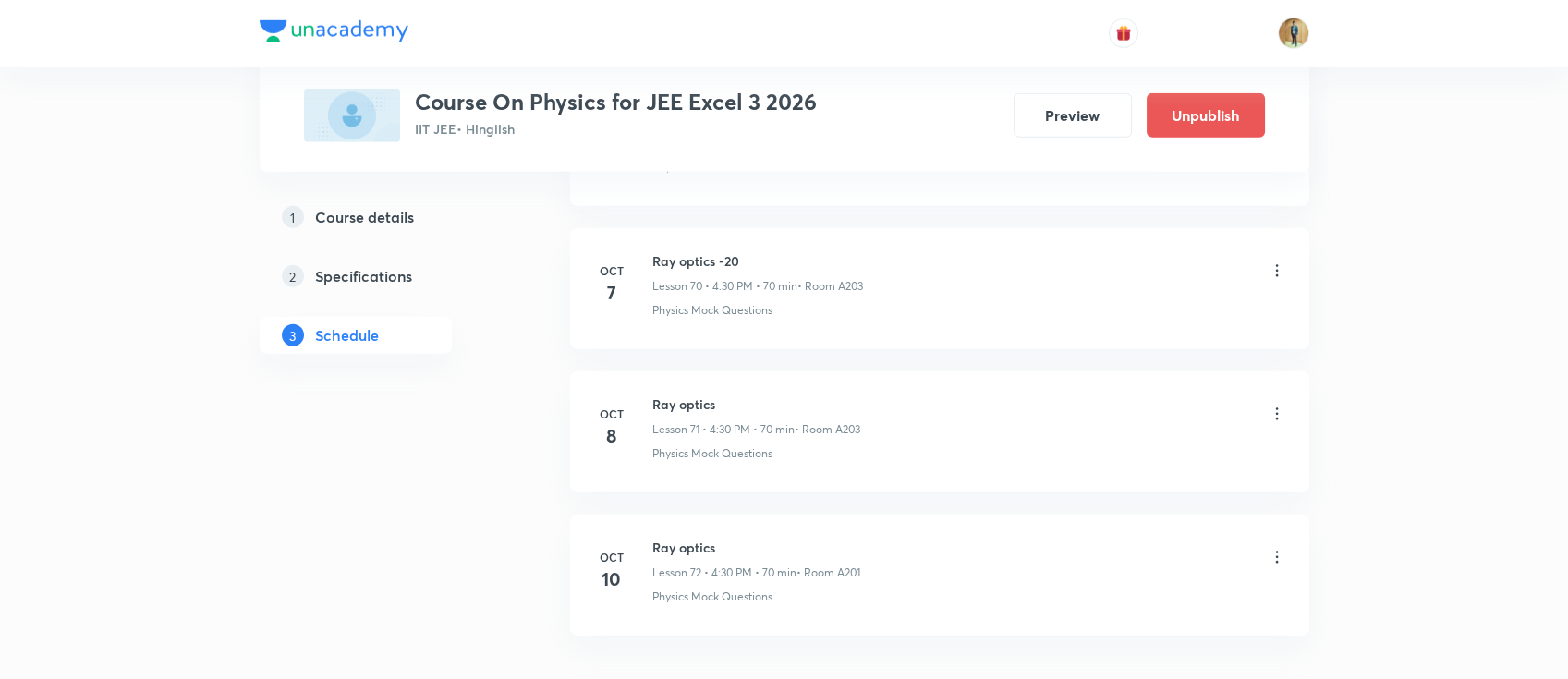
scroll to position [11002, 0]
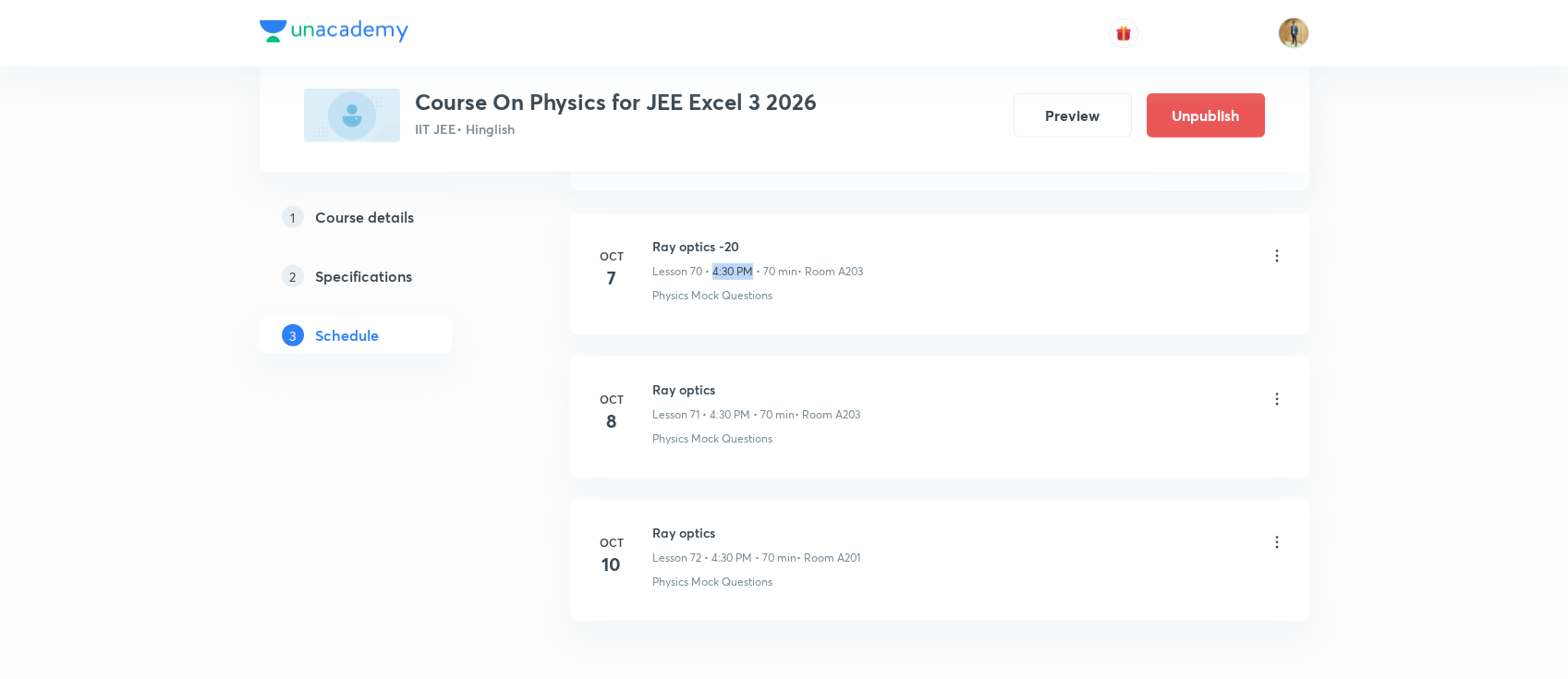
drag, startPoint x: 715, startPoint y: 257, endPoint x: 748, endPoint y: 255, distance: 33.1
click at [748, 263] on p "Lesson 70 • 4:30 PM • 70 min" at bounding box center [725, 271] width 145 height 17
